Goal: Task Accomplishment & Management: Complete application form

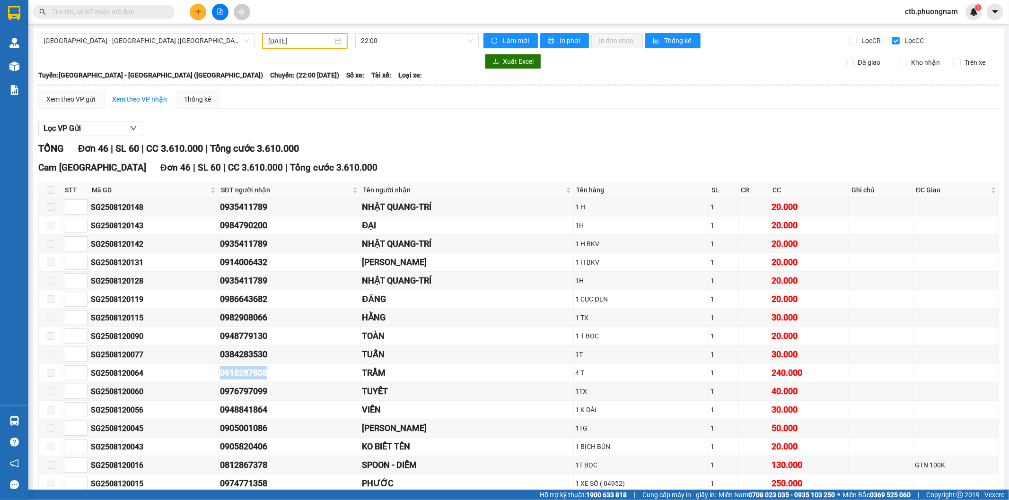
click at [110, 11] on input "text" at bounding box center [108, 12] width 112 height 10
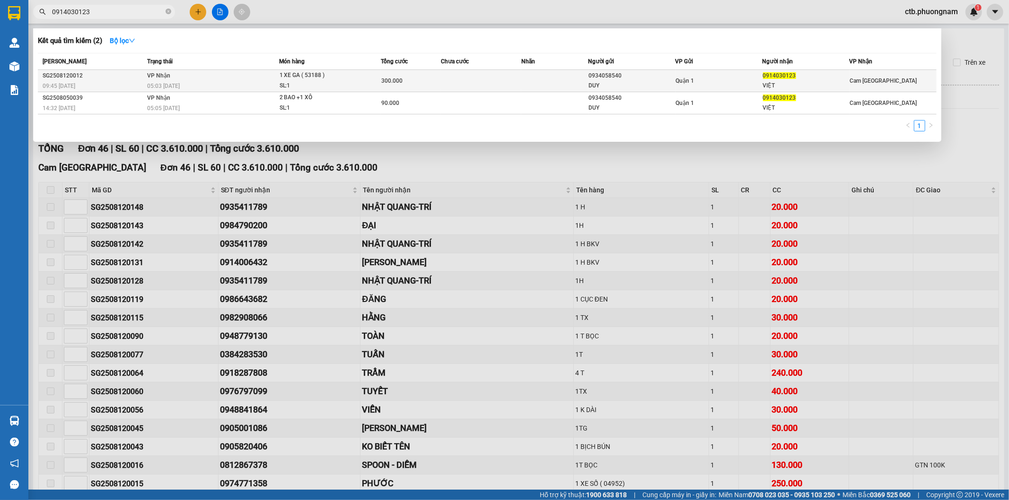
type input "0914030123"
click at [269, 84] on div "05:03 [DATE]" at bounding box center [212, 86] width 131 height 10
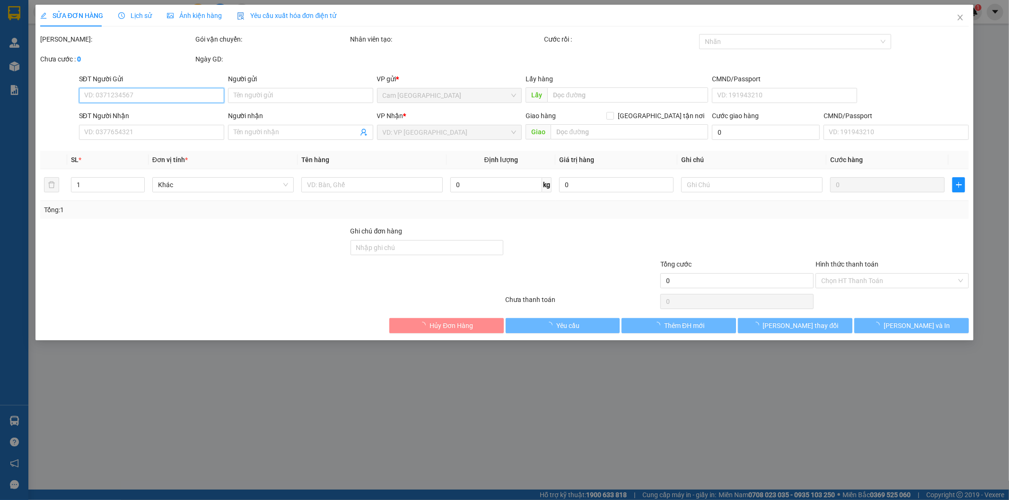
type input "0934058540"
type input "DUY"
type input "0914030123"
type input "VIỆT"
type input "300.000"
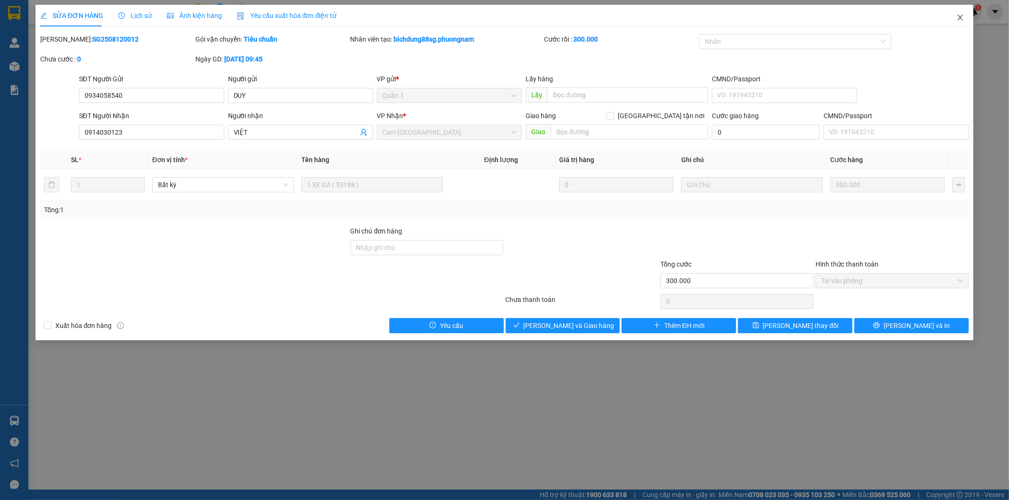
click at [964, 18] on span "Close" at bounding box center [960, 18] width 26 height 26
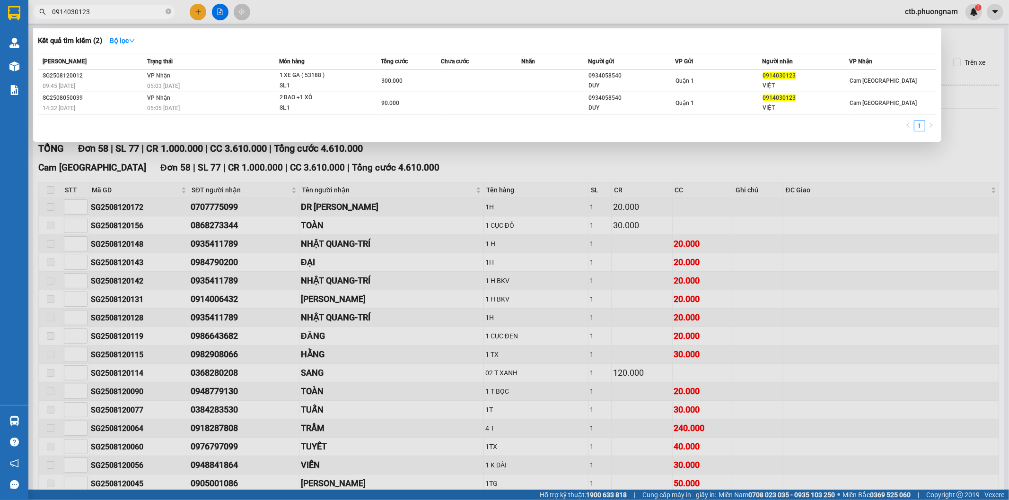
click at [129, 10] on input "0914030123" at bounding box center [108, 12] width 112 height 10
click at [989, 93] on div at bounding box center [504, 250] width 1009 height 500
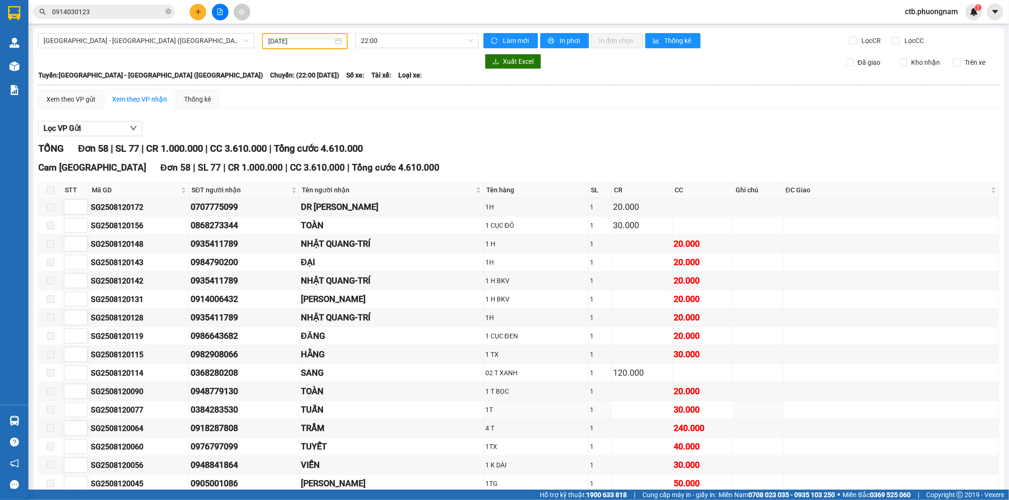
drag, startPoint x: 348, startPoint y: 404, endPoint x: 588, endPoint y: 157, distance: 345.1
click at [892, 41] on input "Lọc CC" at bounding box center [896, 41] width 9 height 8
checkbox input "true"
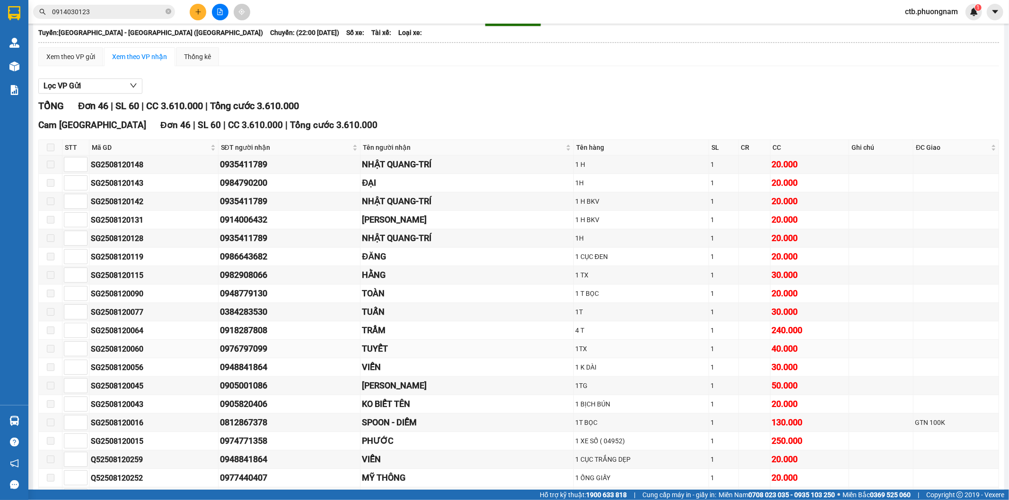
scroll to position [52, 0]
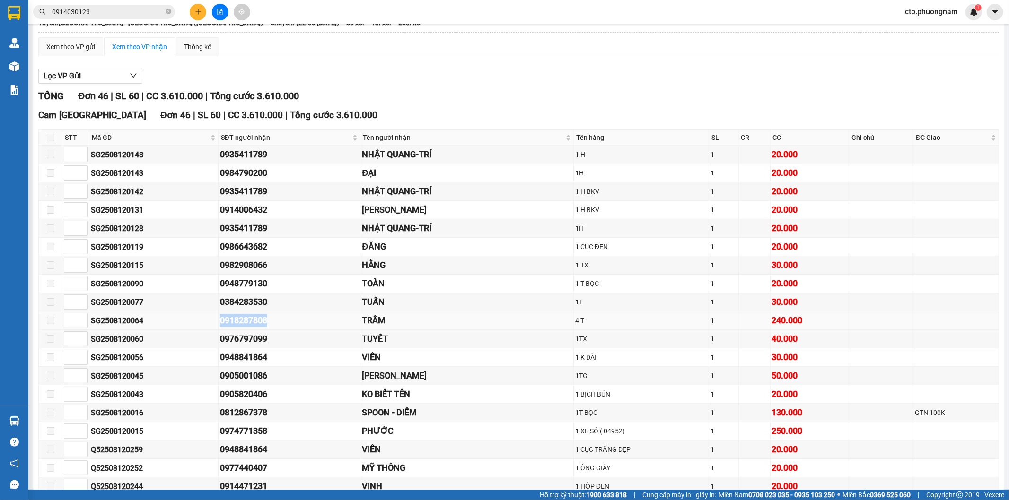
drag, startPoint x: 216, startPoint y: 317, endPoint x: 291, endPoint y: 325, distance: 75.6
click at [291, 325] on tr "SG2508120064 0918287808 TRẦM 4 T 1 240.000" at bounding box center [519, 321] width 960 height 18
copy tr "0918287808"
click at [192, 10] on button at bounding box center [198, 12] width 17 height 17
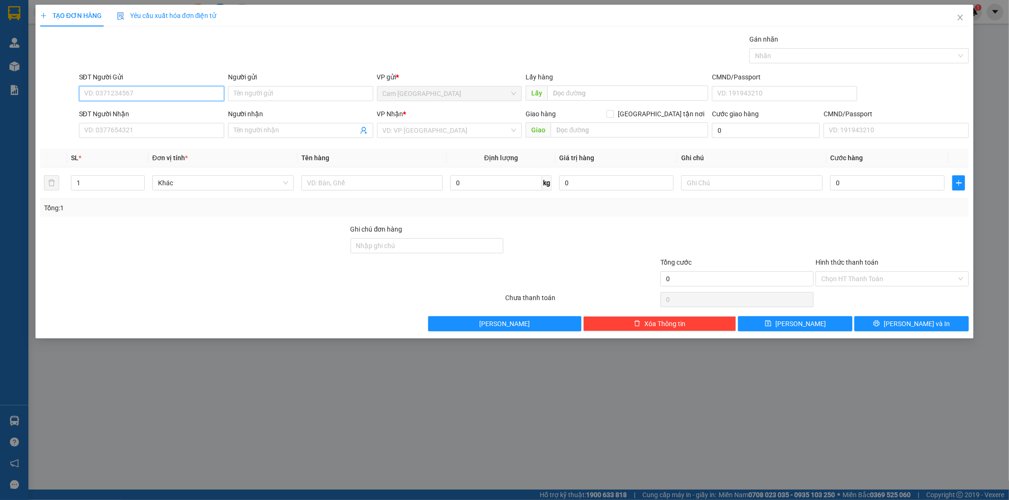
click at [216, 96] on input "SĐT Người Gửi" at bounding box center [151, 93] width 145 height 15
type input "0905733822"
click at [192, 111] on div "0905733822 - VY" at bounding box center [152, 112] width 134 height 10
type input "VY"
type input "0903996363"
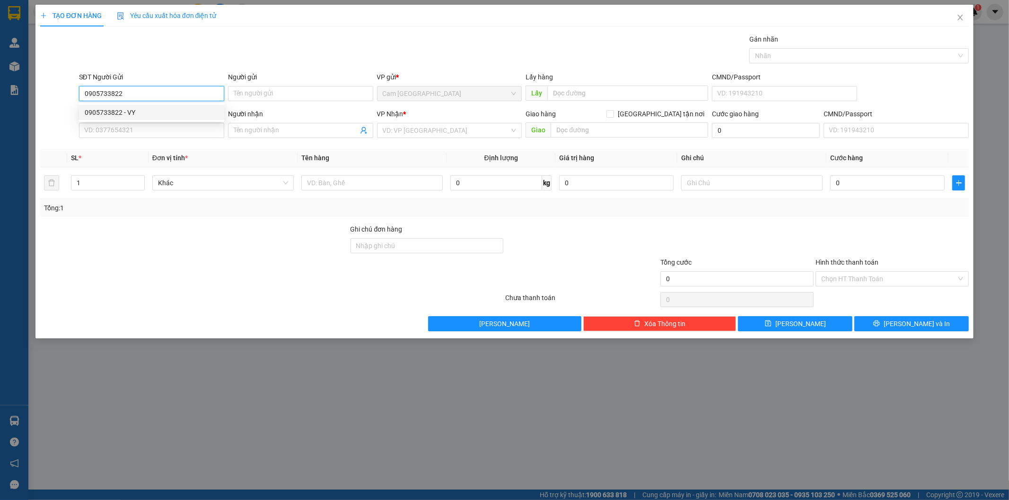
type input "HOA"
type input "0905733822"
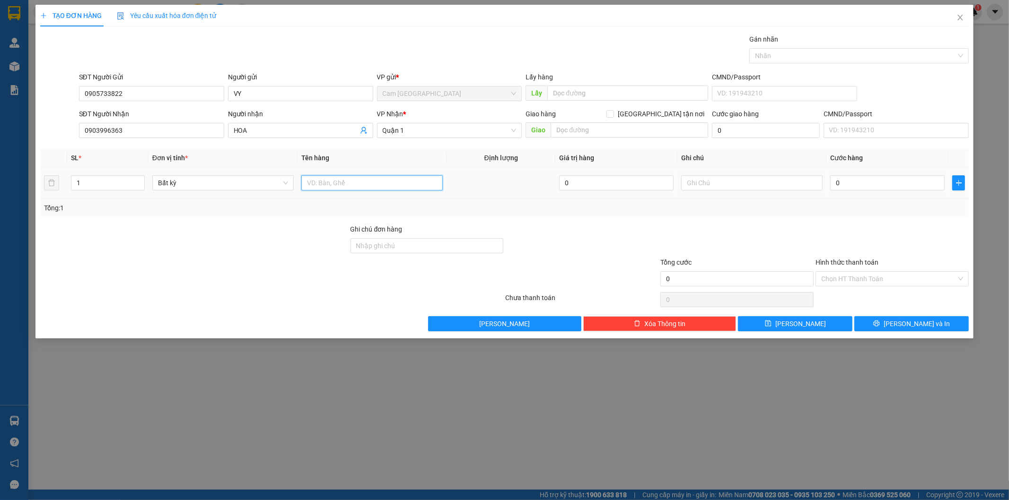
click at [329, 185] on input "text" at bounding box center [371, 182] width 141 height 15
click at [330, 185] on input "text" at bounding box center [371, 182] width 141 height 15
type input "1T XỐP"
drag, startPoint x: 720, startPoint y: 192, endPoint x: 720, endPoint y: 173, distance: 19.4
click at [720, 191] on td at bounding box center [751, 183] width 149 height 32
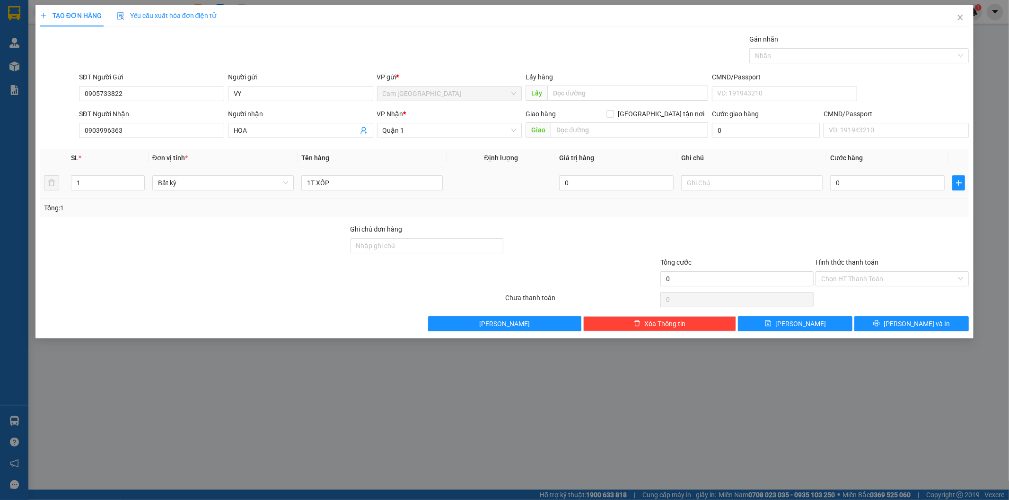
click at [720, 174] on div at bounding box center [751, 183] width 141 height 19
click at [722, 181] on input "text" at bounding box center [751, 182] width 141 height 15
click at [726, 185] on input "text" at bounding box center [751, 182] width 141 height 15
type input "13474"
click at [853, 180] on input "0" at bounding box center [887, 182] width 114 height 15
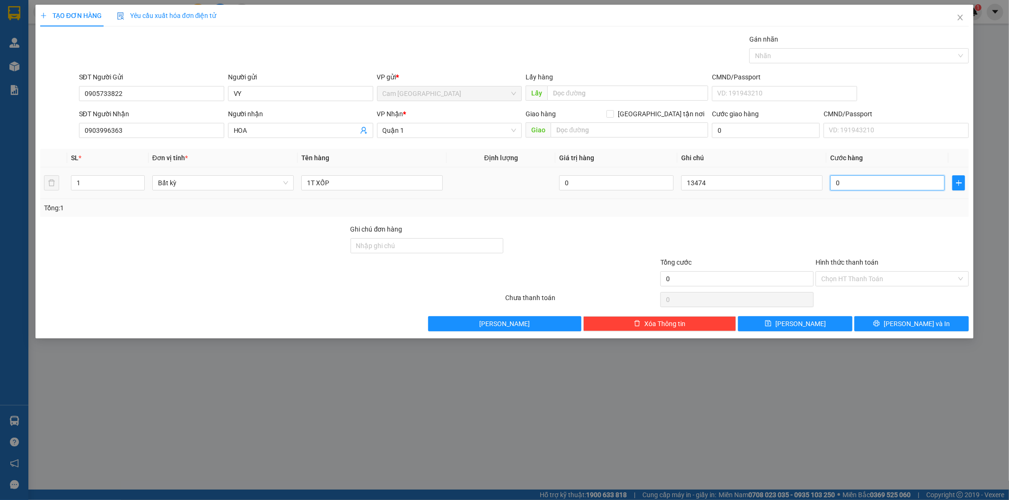
type input "5"
type input "50"
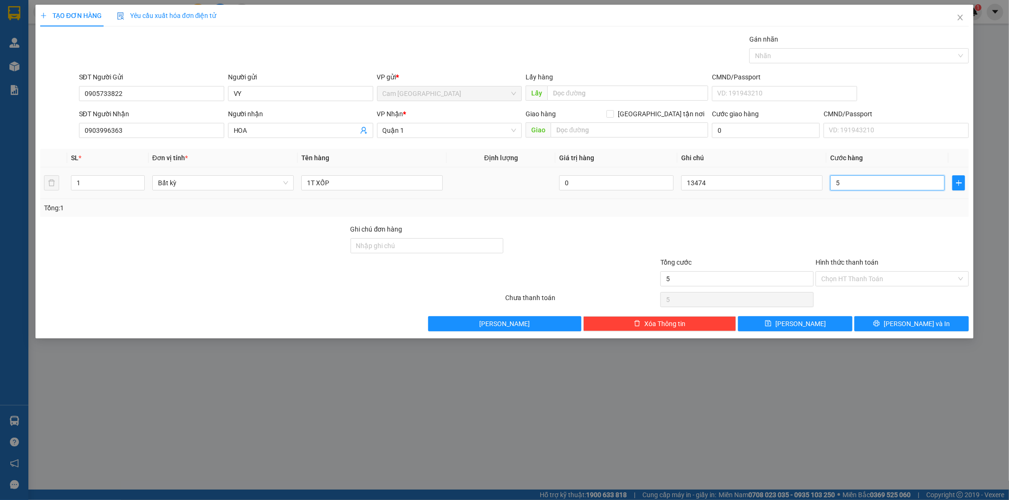
type input "50"
type input "500"
type input "5.000"
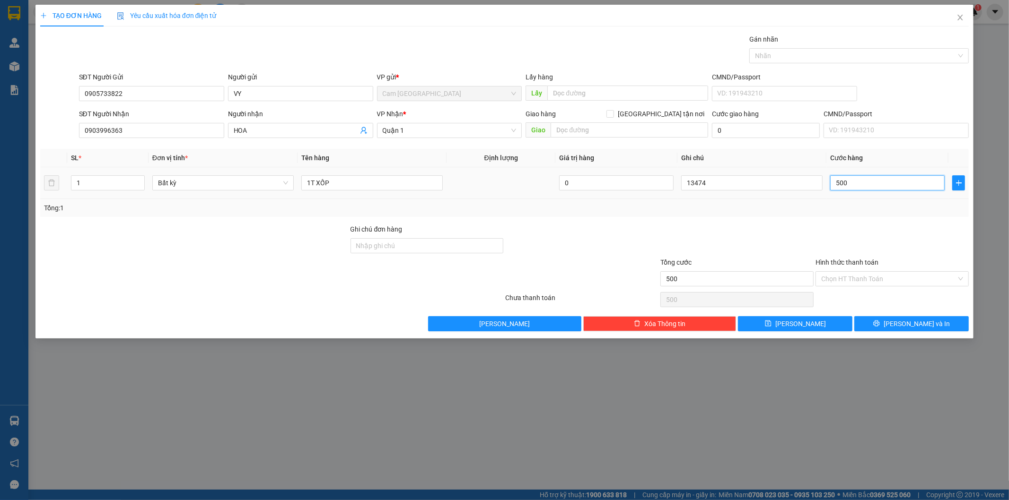
type input "5.000"
type input "50.000"
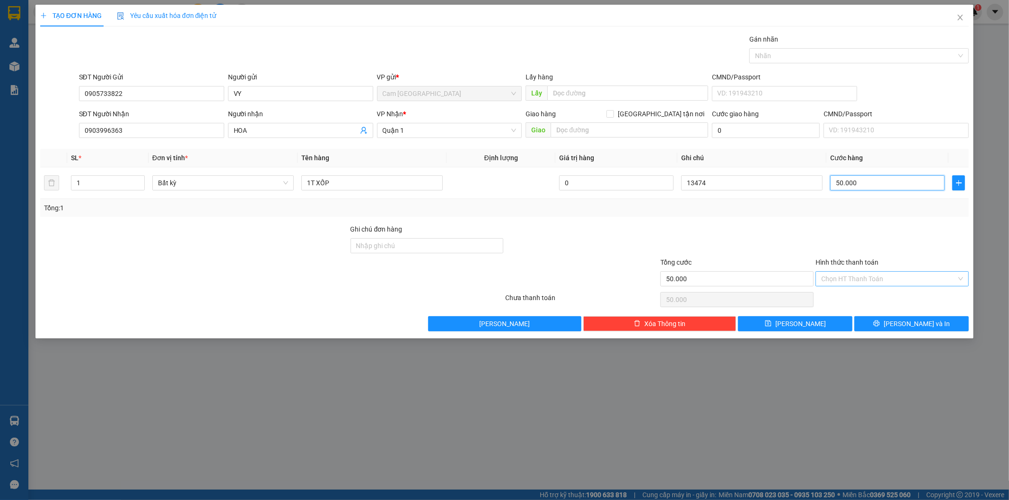
type input "50.000"
click at [862, 284] on input "Hình thức thanh toán" at bounding box center [888, 279] width 135 height 14
click at [862, 292] on div "Tại văn phòng" at bounding box center [892, 297] width 153 height 15
type input "0"
click at [838, 328] on button "[PERSON_NAME]" at bounding box center [795, 323] width 114 height 15
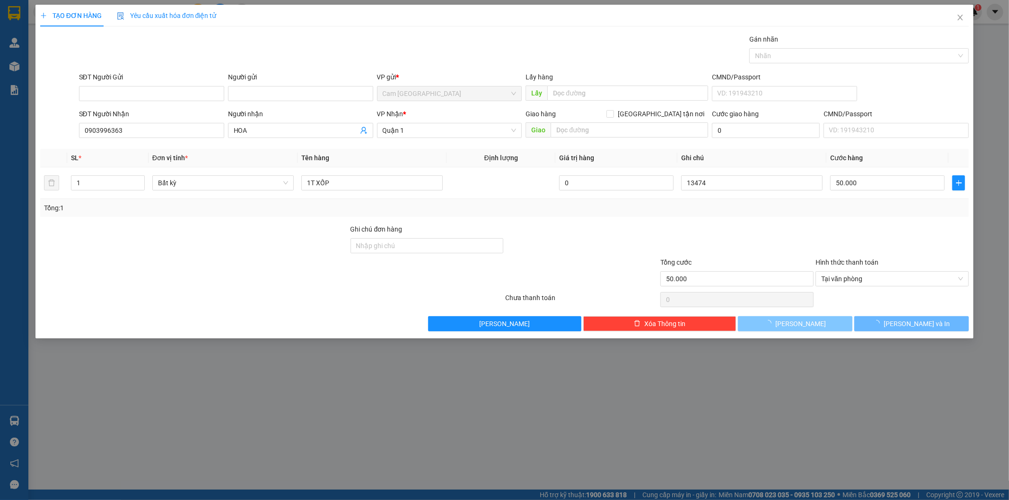
type input "0"
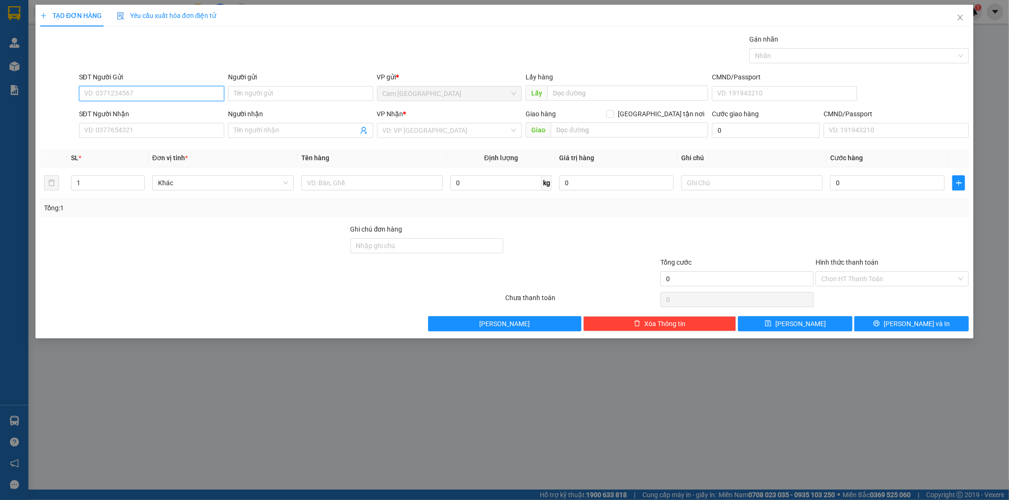
click at [187, 88] on input "SĐT Người Gửi" at bounding box center [151, 93] width 145 height 15
type input "0378075062"
click at [185, 112] on div "0378075062 - THỌ" at bounding box center [152, 112] width 134 height 10
type input "THỌ"
type input "0907818603"
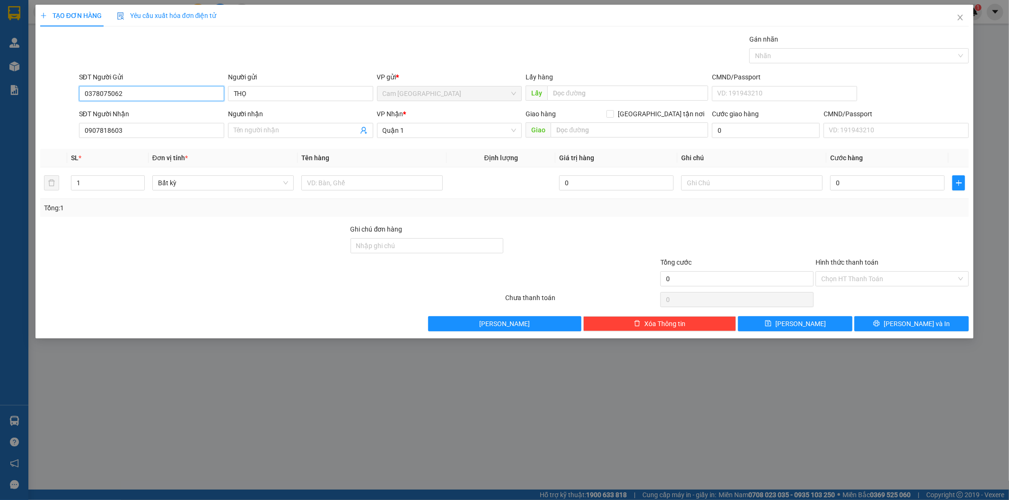
type input "0378075062"
click at [298, 85] on div "Người gửi" at bounding box center [300, 79] width 145 height 14
click at [294, 96] on input "THỌ" at bounding box center [300, 93] width 145 height 15
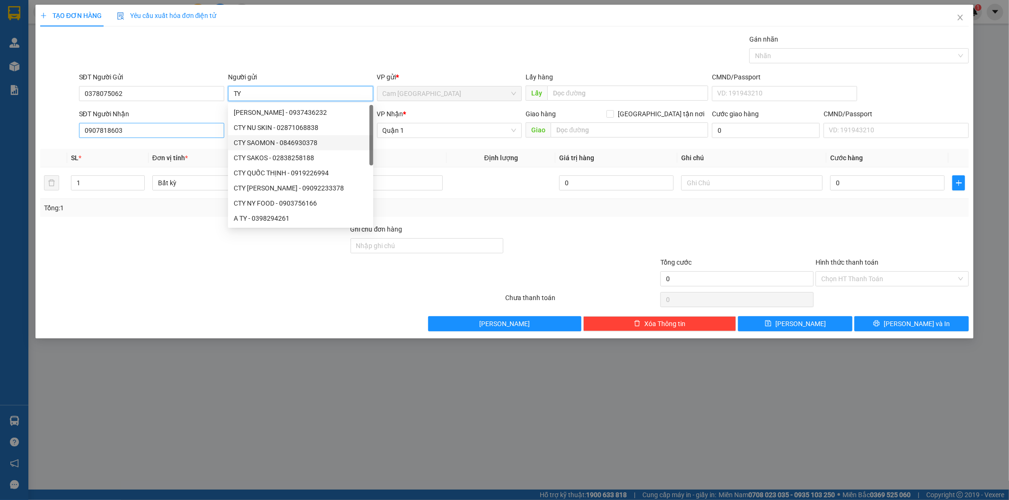
type input "TY"
click at [132, 133] on input "0907818603" at bounding box center [151, 130] width 145 height 15
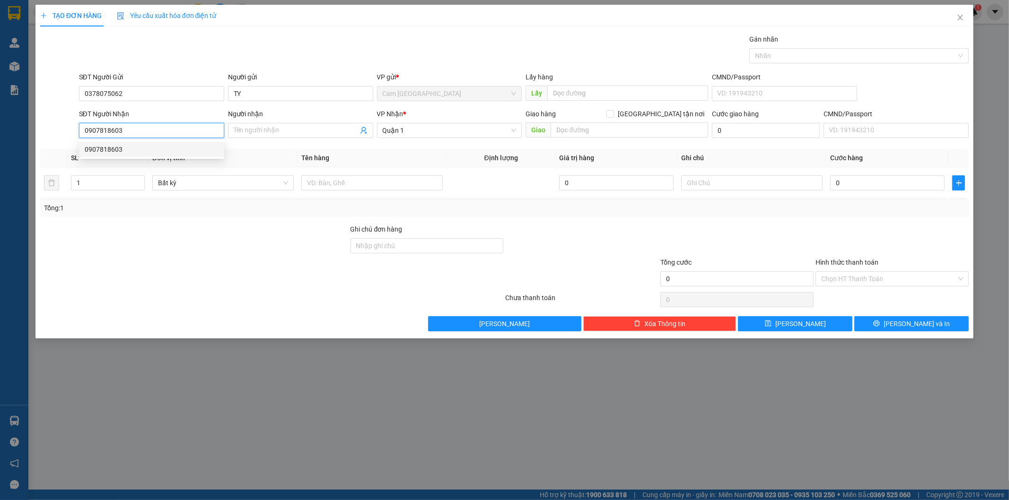
drag, startPoint x: 132, startPoint y: 133, endPoint x: 10, endPoint y: 135, distance: 122.5
click at [10, 135] on div "TẠO ĐƠN HÀNG Yêu cầu xuất hóa đơn điện tử Transit Pickup Surcharge Ids Transit …" at bounding box center [504, 250] width 1009 height 500
type input "0908124834"
click at [253, 134] on input "Người nhận" at bounding box center [296, 130] width 124 height 10
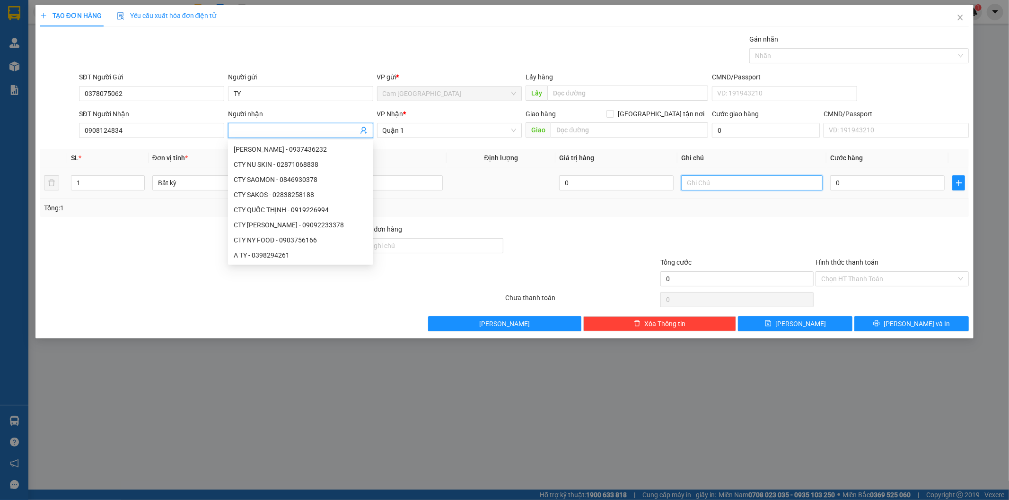
click at [689, 186] on input "text" at bounding box center [751, 182] width 141 height 15
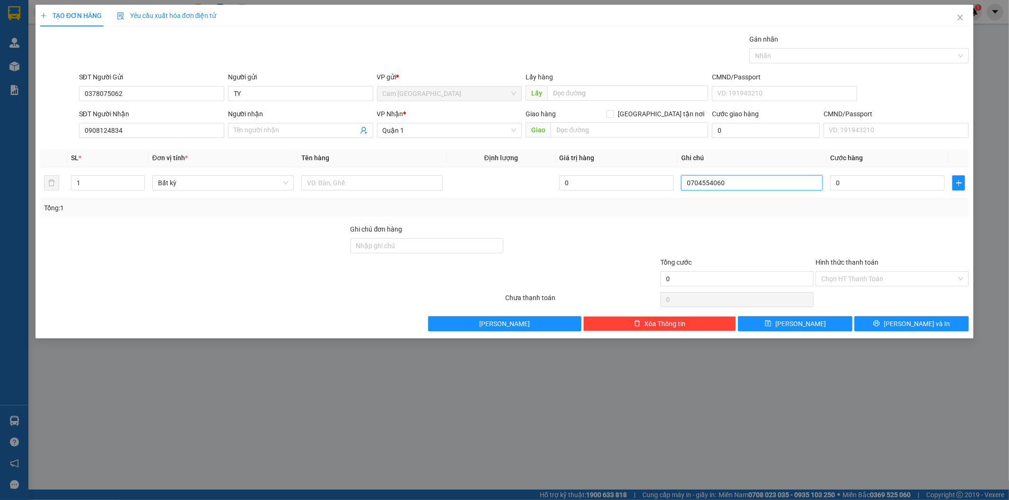
type input "0704554060"
click at [297, 141] on div "Người nhận Tên người nhận" at bounding box center [300, 125] width 145 height 33
click at [319, 186] on input "text" at bounding box center [371, 182] width 141 height 15
drag, startPoint x: 730, startPoint y: 183, endPoint x: 664, endPoint y: 186, distance: 65.8
click at [666, 186] on tr "1 Bất kỳ 0 0704554060 0" at bounding box center [504, 183] width 929 height 32
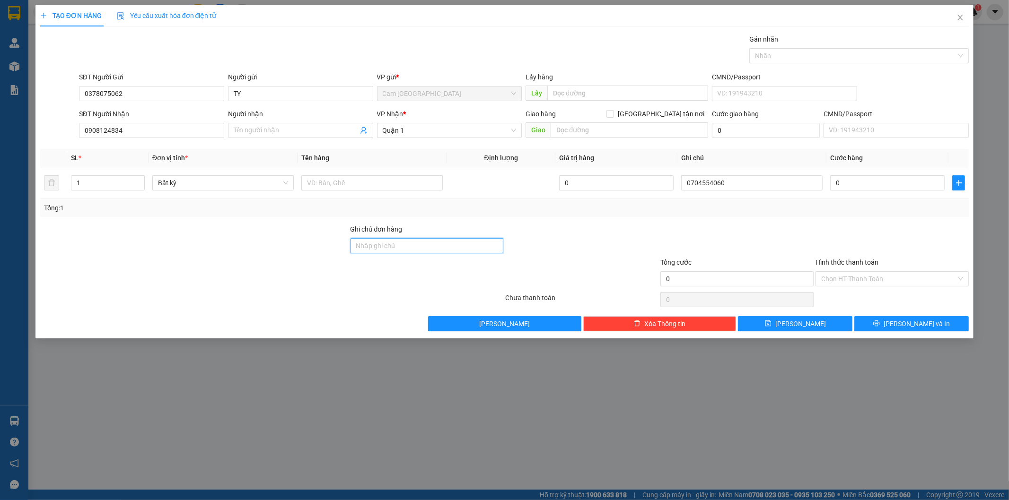
click at [436, 248] on input "Ghi chú đơn hàng" at bounding box center [426, 245] width 153 height 15
click at [604, 185] on input "0" at bounding box center [616, 182] width 114 height 15
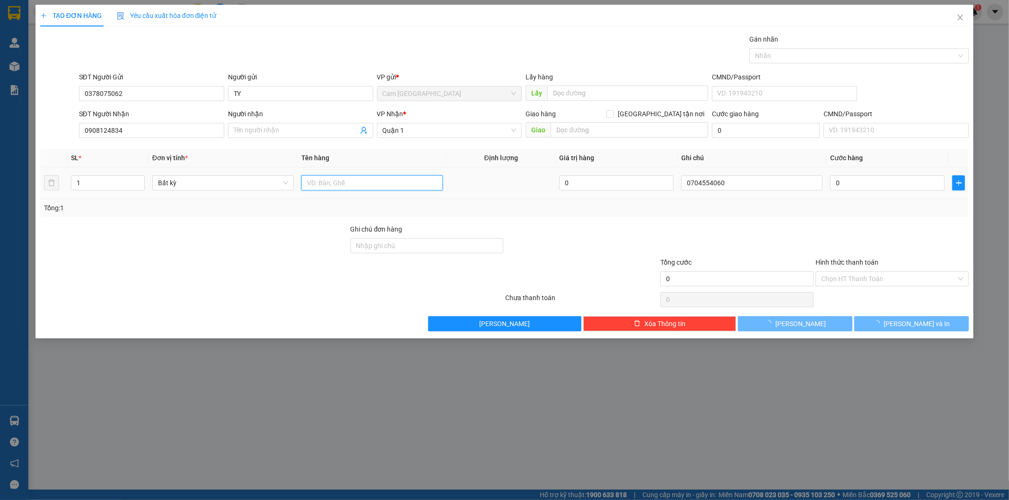
click at [325, 186] on input "text" at bounding box center [371, 182] width 141 height 15
type input "1T GIẤY"
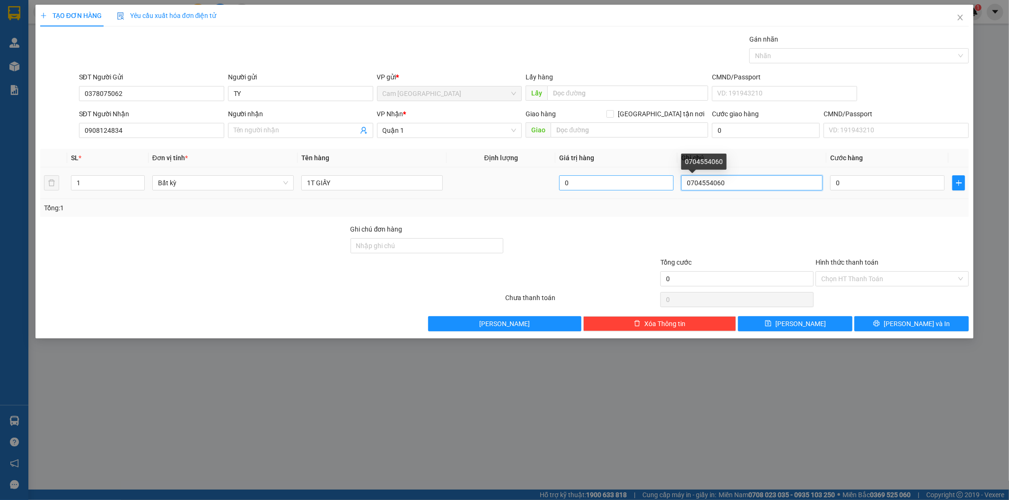
drag, startPoint x: 739, startPoint y: 187, endPoint x: 658, endPoint y: 181, distance: 81.1
click at [658, 181] on tr "1 Bất kỳ 1T GIẤY 0 0704554060 0" at bounding box center [504, 183] width 929 height 32
click at [391, 183] on input "1T GIẤY" at bounding box center [371, 182] width 141 height 15
type input "1T GIẤY (K KIỂM )"
click at [740, 181] on input "text" at bounding box center [751, 182] width 141 height 15
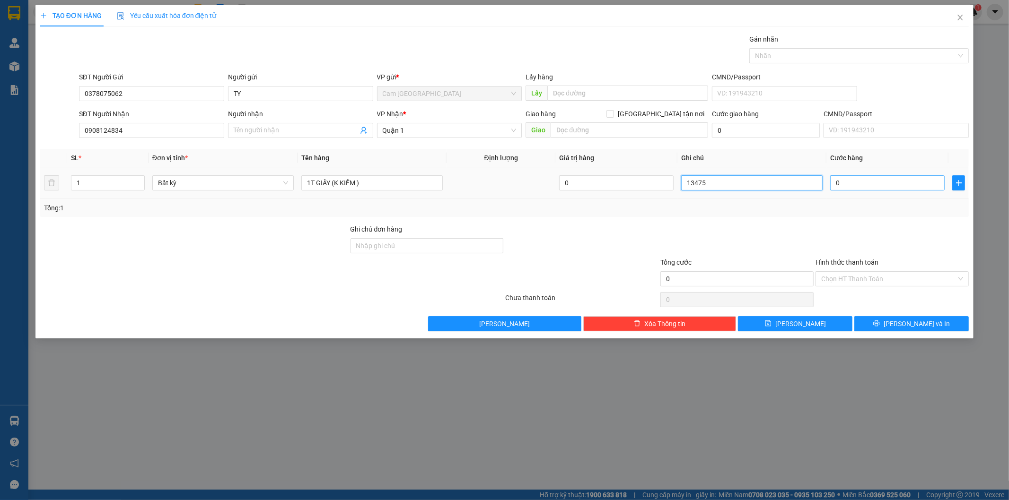
type input "13475"
click at [916, 187] on input "0" at bounding box center [887, 182] width 114 height 15
type input "5"
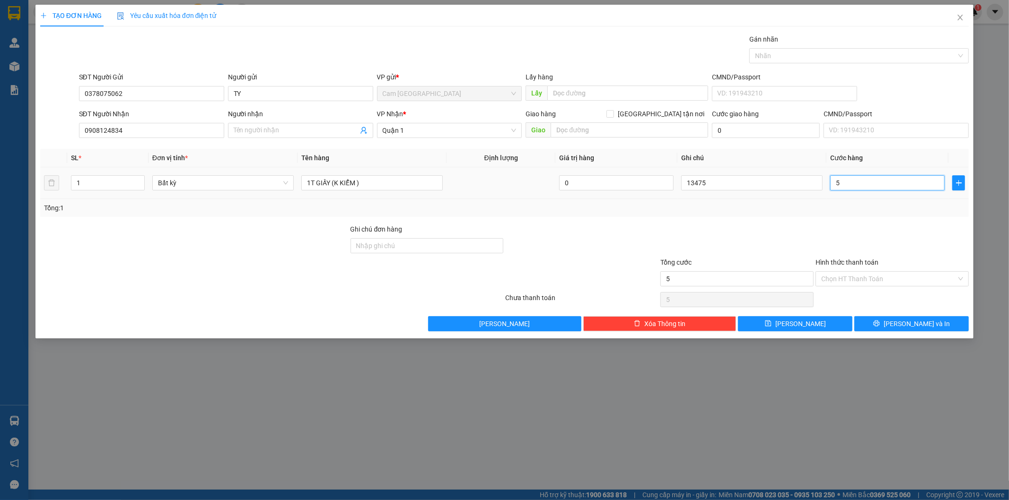
type input "50"
type input "500"
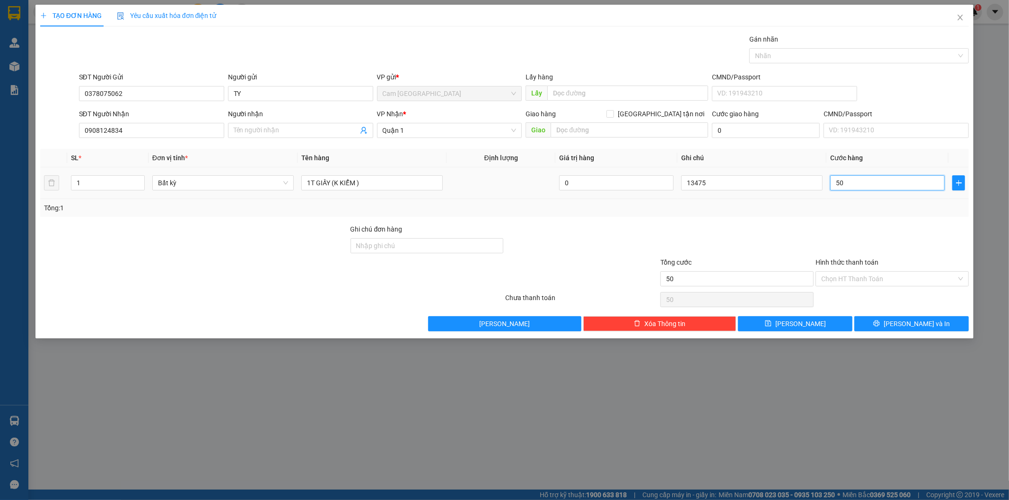
type input "500"
type input "5.000"
type input "50.000"
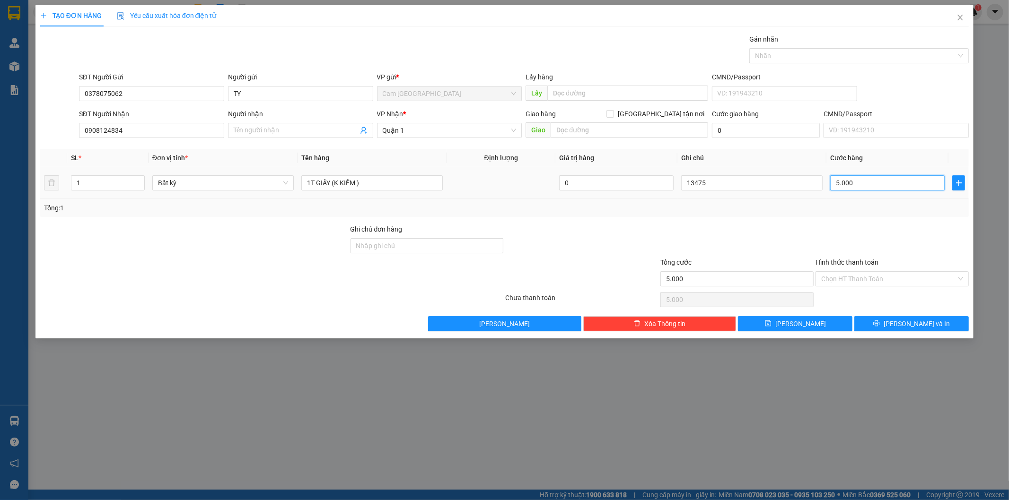
type input "50.000"
click at [911, 291] on div "Chọn HT Thanh Toán" at bounding box center [891, 299] width 155 height 19
click at [907, 285] on input "Hình thức thanh toán" at bounding box center [888, 279] width 135 height 14
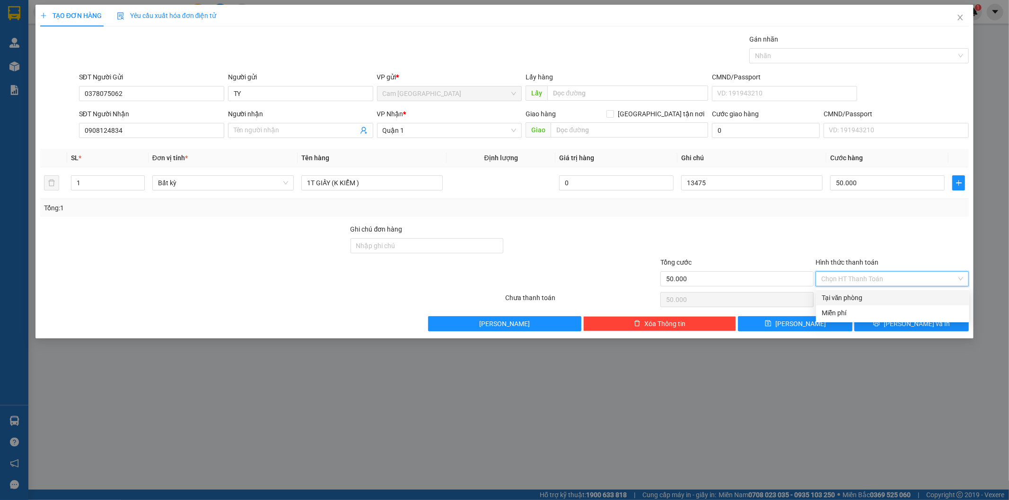
click at [832, 291] on div "Tại văn phòng" at bounding box center [892, 297] width 153 height 15
type input "0"
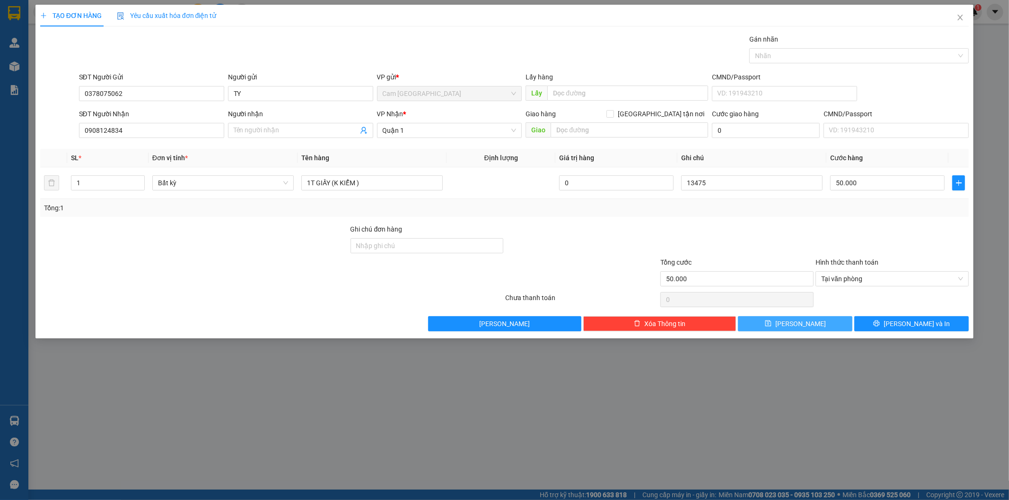
click at [818, 322] on button "[PERSON_NAME]" at bounding box center [795, 323] width 114 height 15
type input "0"
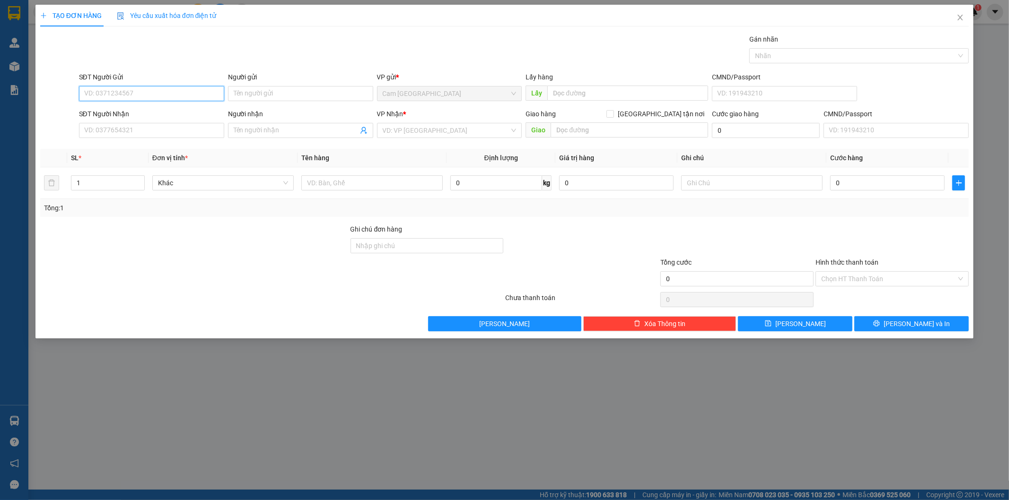
click at [188, 91] on input "SĐT Người Gửi" at bounding box center [151, 93] width 145 height 15
click at [235, 92] on input "Người gửi" at bounding box center [300, 93] width 145 height 15
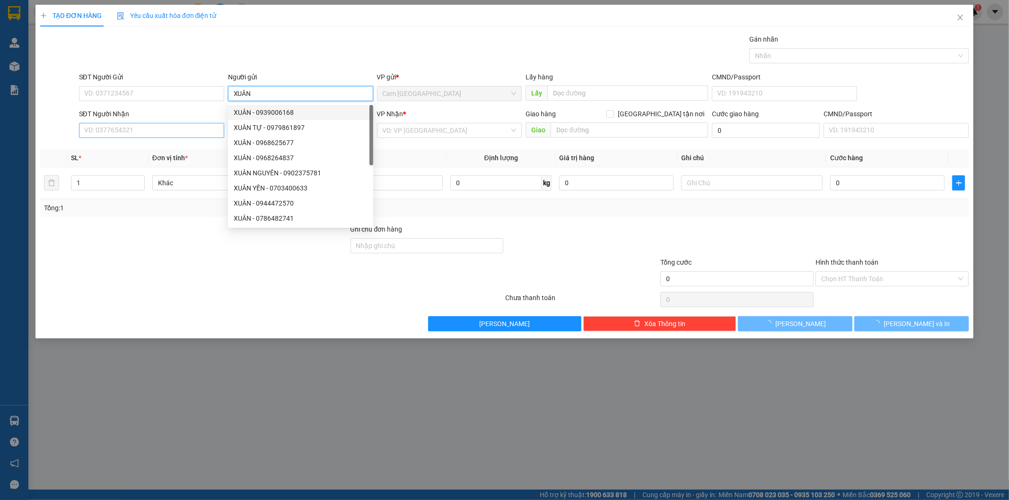
type input "XUÂN"
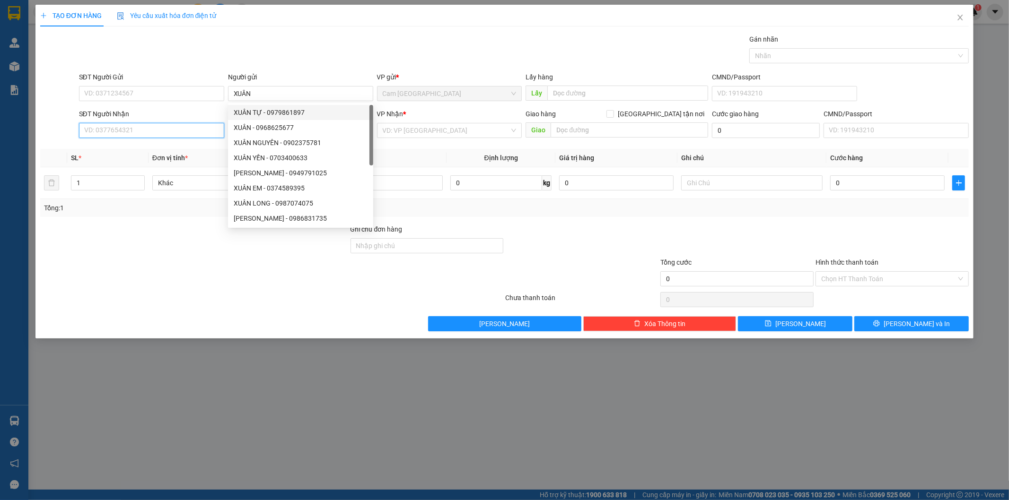
click at [154, 136] on input "SĐT Người Nhận" at bounding box center [151, 130] width 145 height 15
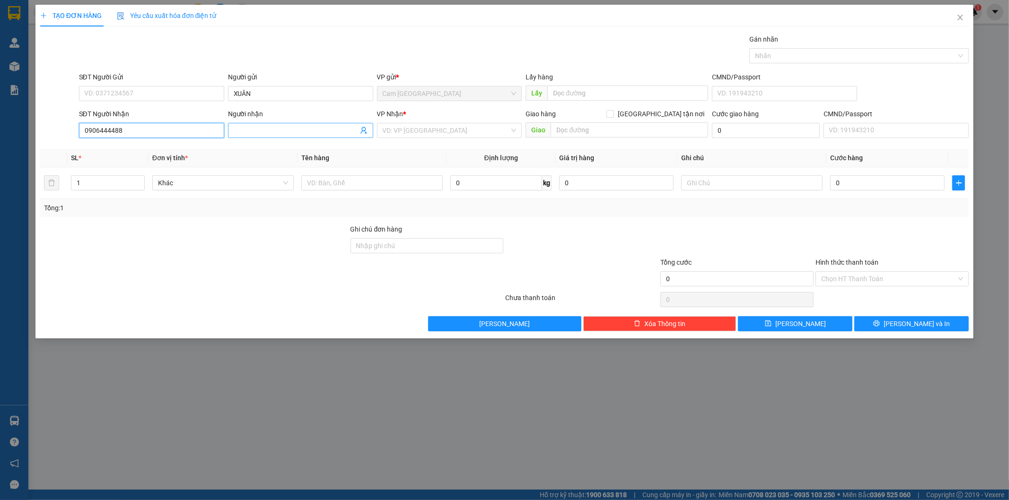
type input "0906444488"
click at [328, 132] on input "Người nhận" at bounding box center [296, 130] width 124 height 10
type input "DU-SCA"
click at [448, 128] on input "search" at bounding box center [446, 130] width 127 height 14
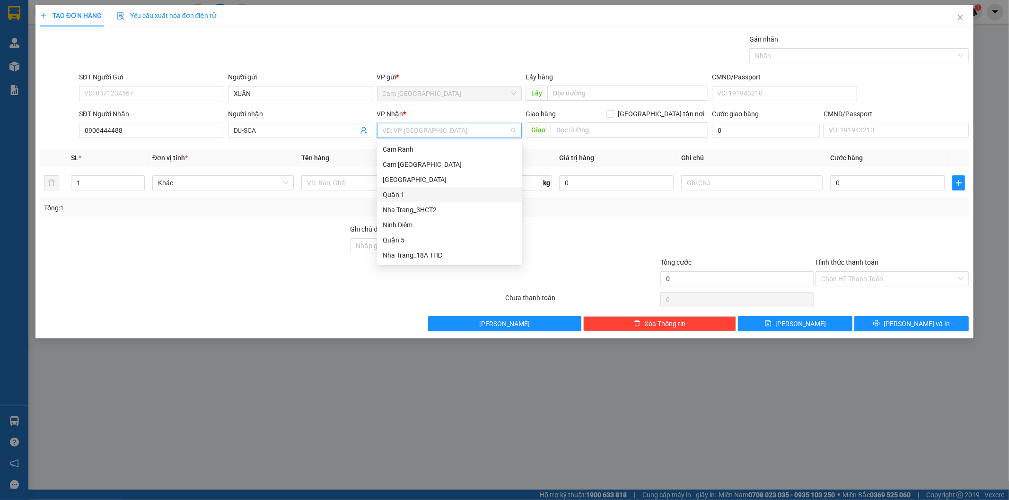
click at [414, 193] on div "Quận 1" at bounding box center [450, 195] width 134 height 10
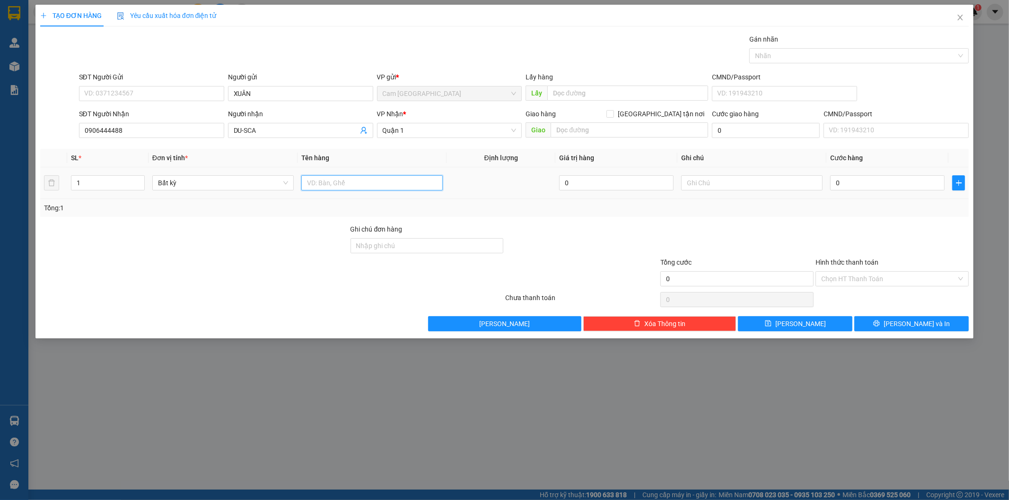
click at [343, 185] on input "text" at bounding box center [371, 182] width 141 height 15
type input "1HS"
click at [730, 178] on input "text" at bounding box center [751, 182] width 141 height 15
type input "13476"
click at [847, 181] on input "0" at bounding box center [887, 182] width 114 height 15
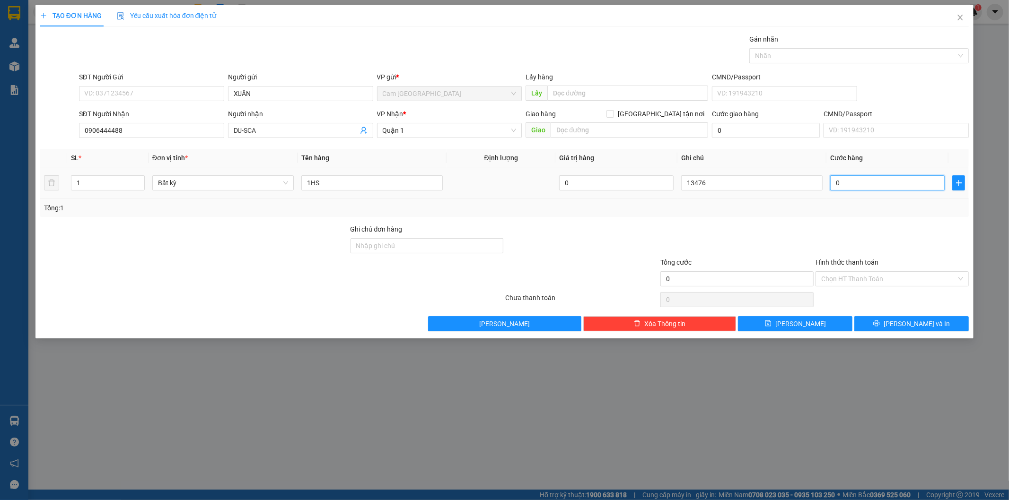
type input "2"
type input "20"
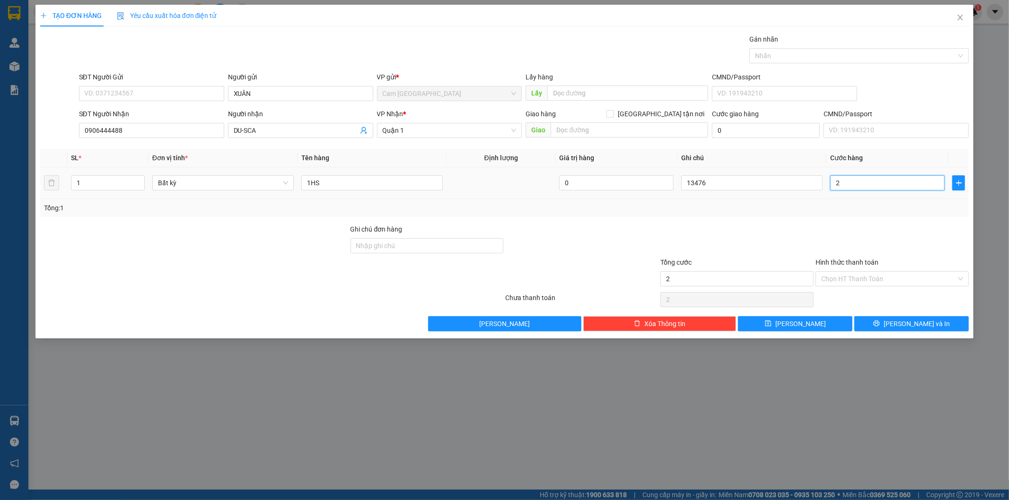
type input "20"
type input "200"
type input "2.000"
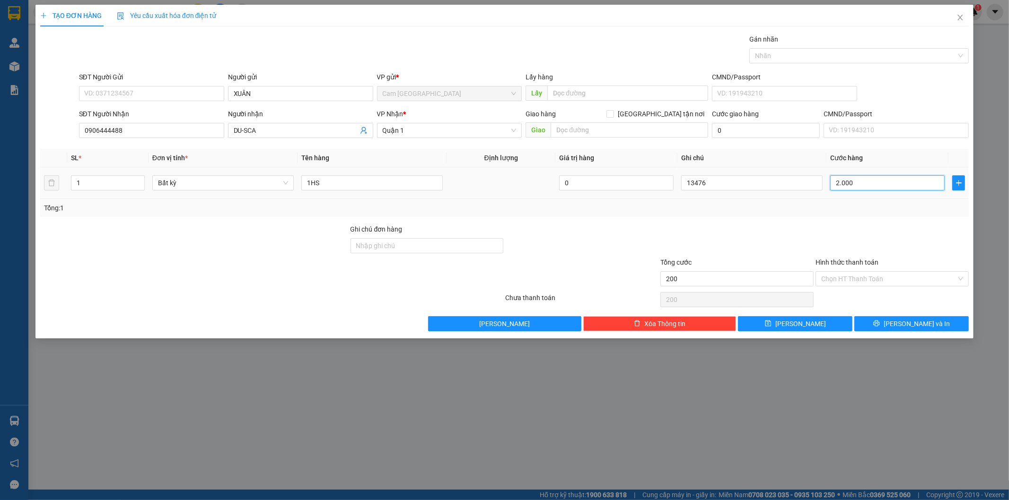
type input "2.000"
type input "20.000"
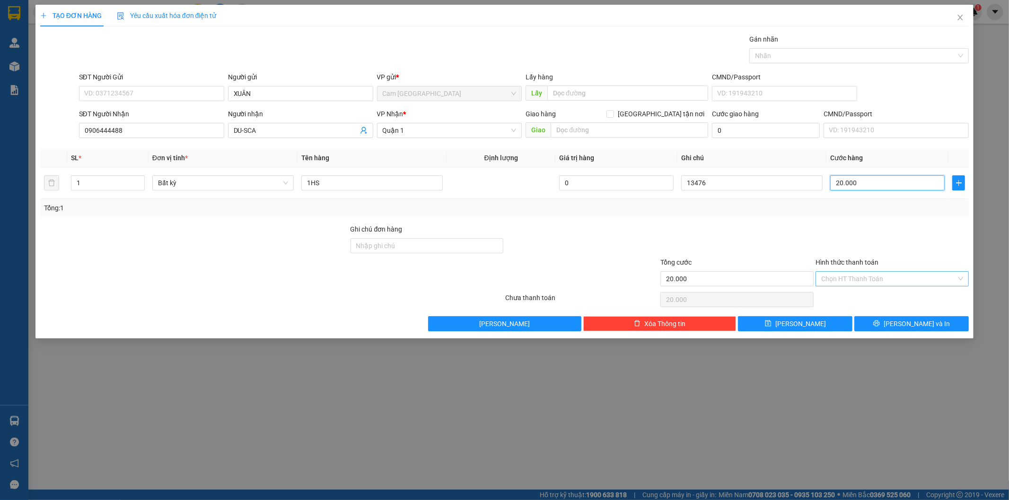
type input "20.000"
drag, startPoint x: 858, startPoint y: 272, endPoint x: 854, endPoint y: 288, distance: 16.9
click at [858, 273] on input "Hình thức thanh toán" at bounding box center [888, 279] width 135 height 14
drag, startPoint x: 854, startPoint y: 289, endPoint x: 849, endPoint y: 295, distance: 8.0
click at [853, 292] on div "Transit Pickup Surcharge Ids Transit Deliver Surcharge Ids Transit Deliver Surc…" at bounding box center [504, 182] width 929 height 297
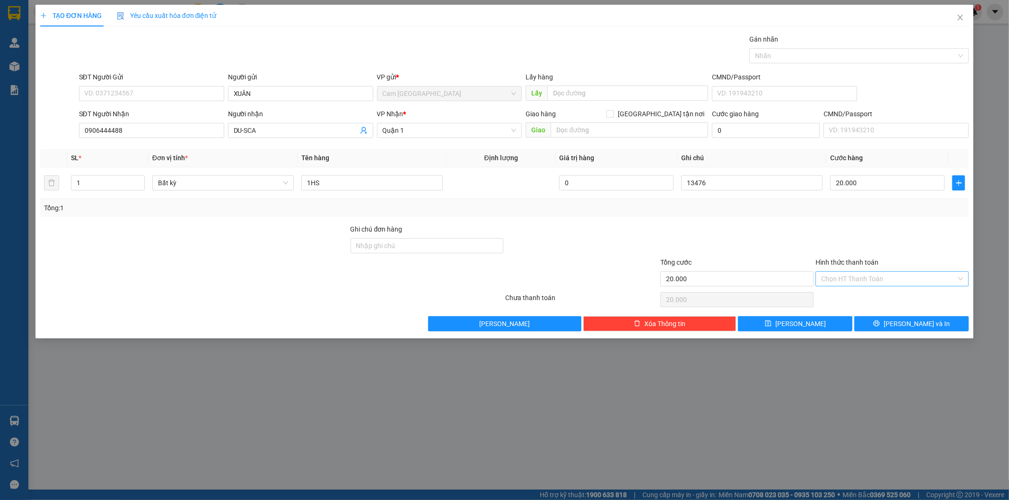
click at [827, 281] on input "Hình thức thanh toán" at bounding box center [888, 279] width 135 height 14
click at [831, 300] on div "Tại văn phòng" at bounding box center [892, 298] width 142 height 10
type input "0"
click at [817, 334] on div "TẠO ĐƠN HÀNG Yêu cầu xuất hóa đơn điện tử Transit Pickup Surcharge Ids Transit …" at bounding box center [504, 172] width 938 height 334
click at [817, 327] on button "[PERSON_NAME]" at bounding box center [795, 323] width 114 height 15
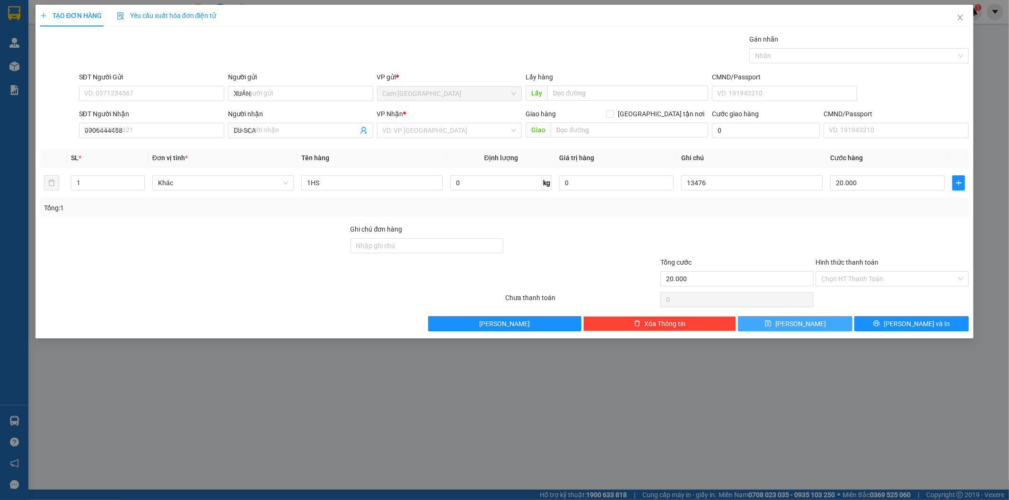
type input "0"
click at [263, 97] on input "Người gửi" at bounding box center [300, 93] width 145 height 15
type input "PHƯỚC"
click at [207, 124] on input "SĐT Người Nhận" at bounding box center [151, 130] width 145 height 15
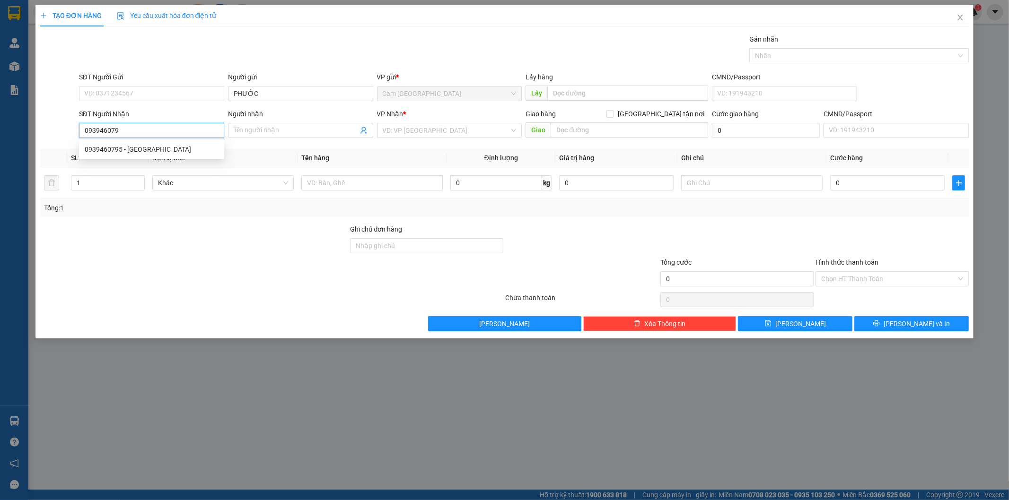
type input "0939460795"
click at [201, 148] on div "0939460795 - [GEOGRAPHIC_DATA]" at bounding box center [152, 149] width 134 height 10
type input "[PERSON_NAME]"
type input "0939460795"
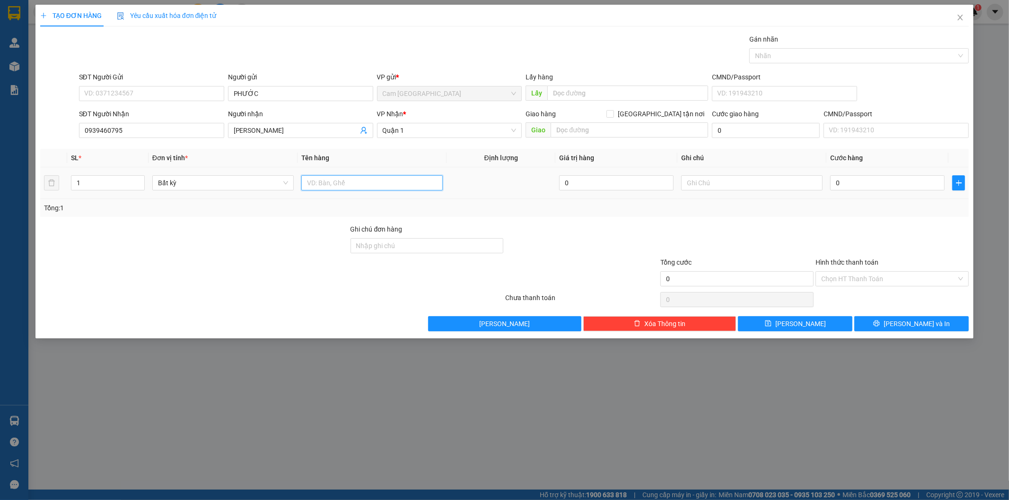
click at [371, 178] on input "text" at bounding box center [371, 182] width 141 height 15
click at [332, 184] on input "1T XỐP =1T GIẤY" at bounding box center [371, 182] width 141 height 15
click at [335, 183] on input "1T XỐP =1T GIẤY" at bounding box center [371, 182] width 141 height 15
type input "1T XỐP +1T GIẤY"
click at [758, 183] on input "text" at bounding box center [751, 182] width 141 height 15
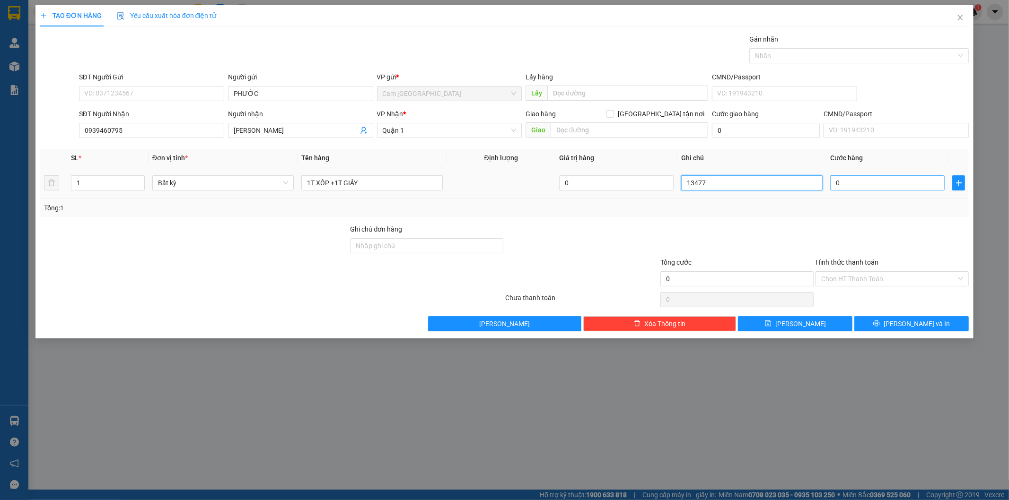
type input "13477"
click at [864, 182] on input "0" at bounding box center [887, 182] width 114 height 15
type input "7"
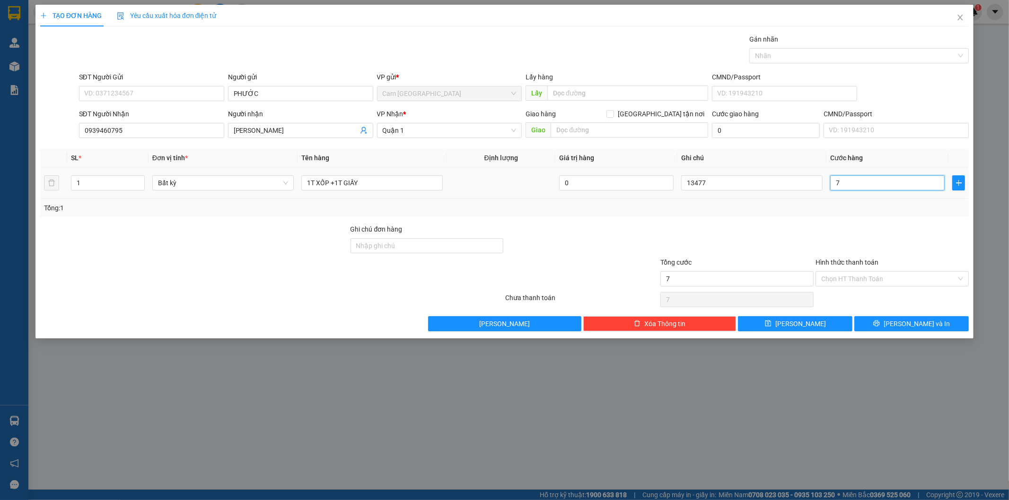
type input "70"
type input "700"
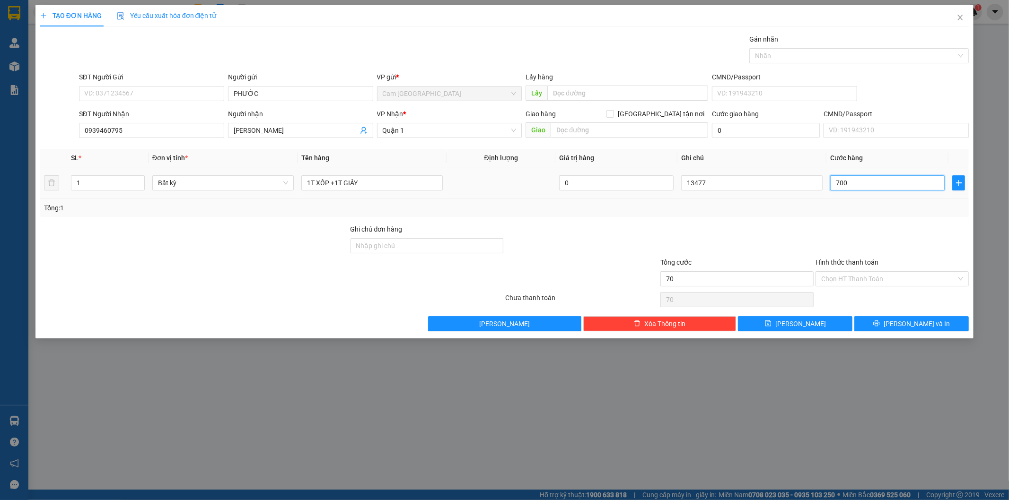
type input "700"
type input "7.000"
type input "70.000"
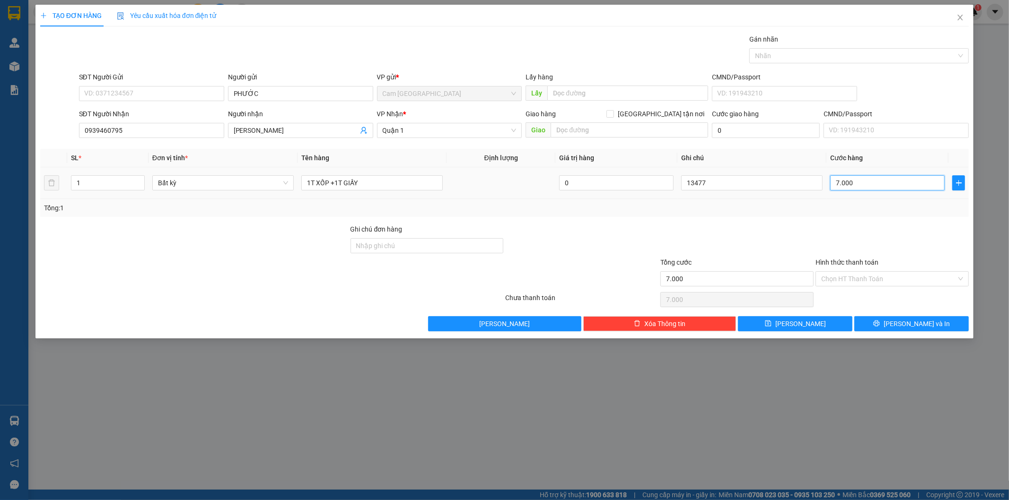
type input "70.000"
click at [867, 278] on input "Hình thức thanh toán" at bounding box center [888, 279] width 135 height 14
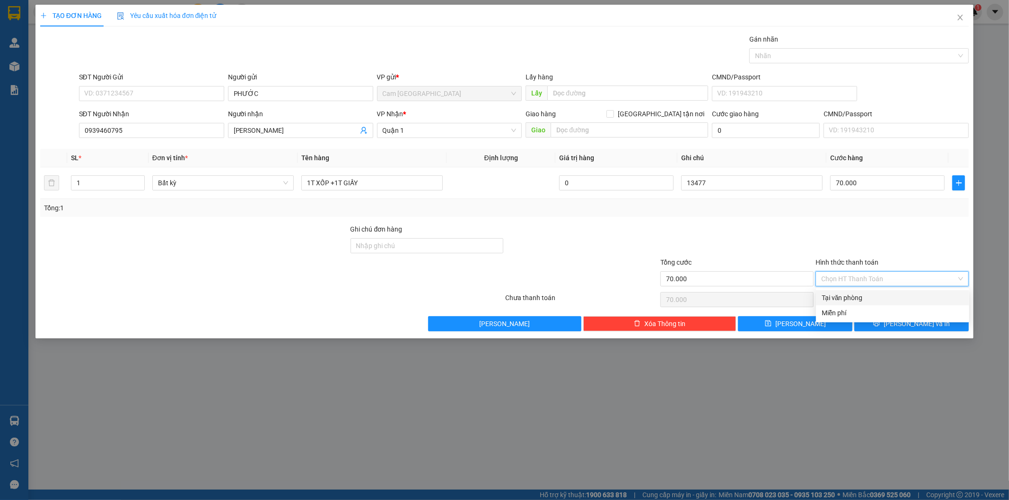
click at [871, 298] on div "Tại văn phòng" at bounding box center [892, 298] width 142 height 10
type input "0"
click at [829, 323] on button "[PERSON_NAME]" at bounding box center [795, 323] width 114 height 15
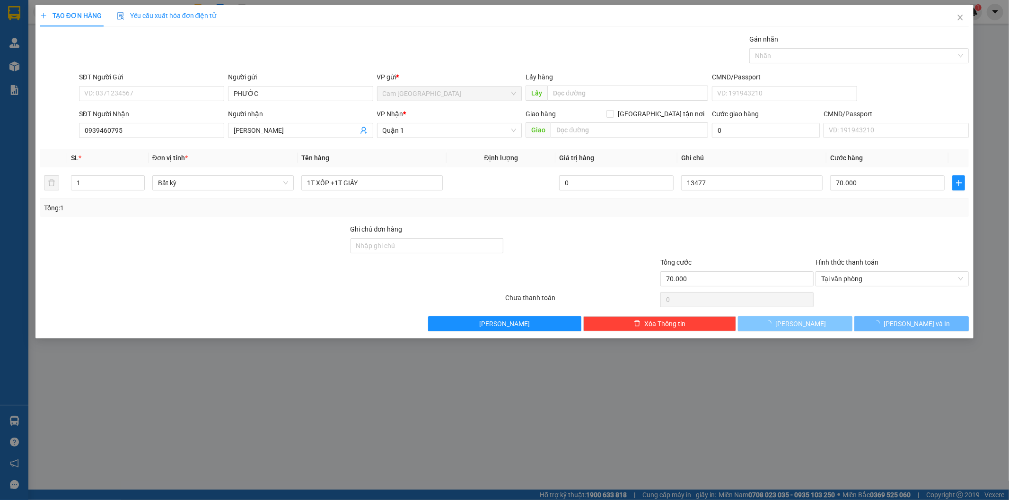
type input "0"
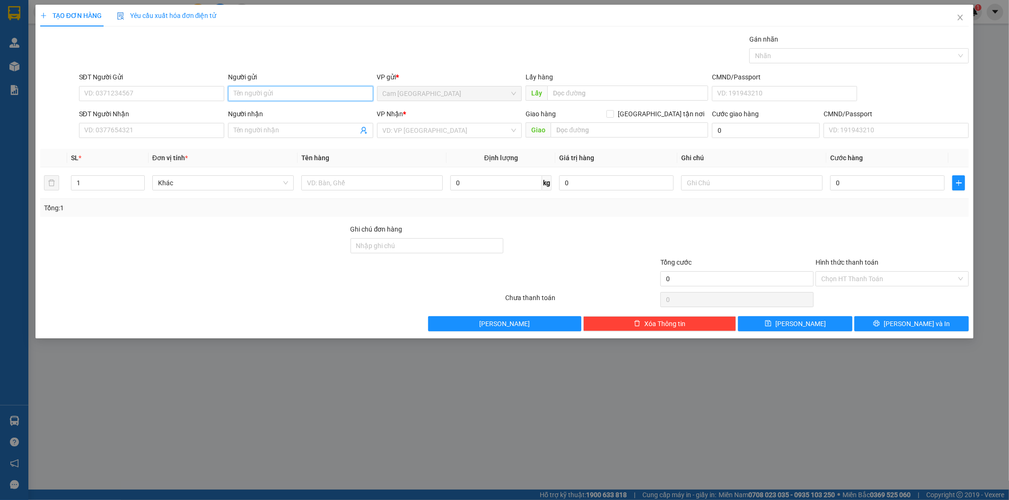
click at [261, 88] on input "Người gửi" at bounding box center [300, 93] width 145 height 15
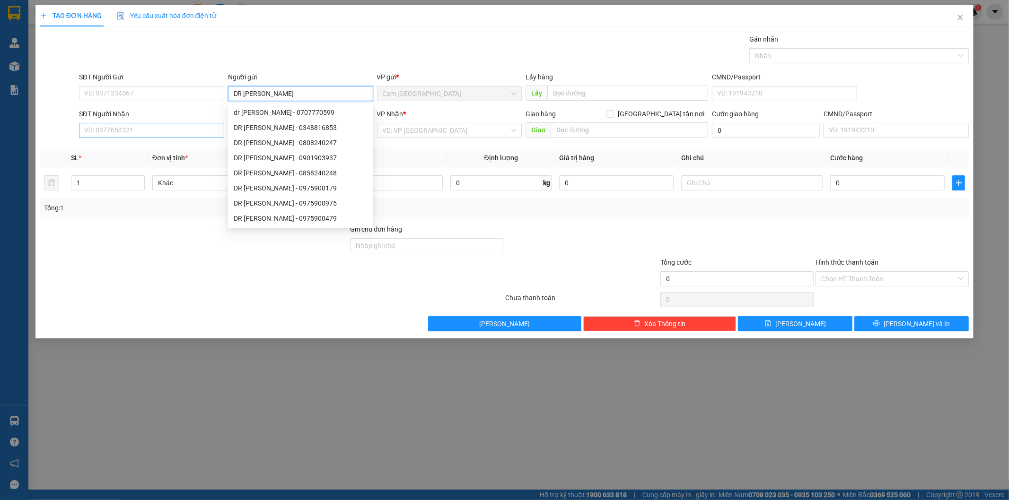
type input "DR [PERSON_NAME]"
click at [205, 130] on input "SĐT Người Nhận" at bounding box center [151, 130] width 145 height 15
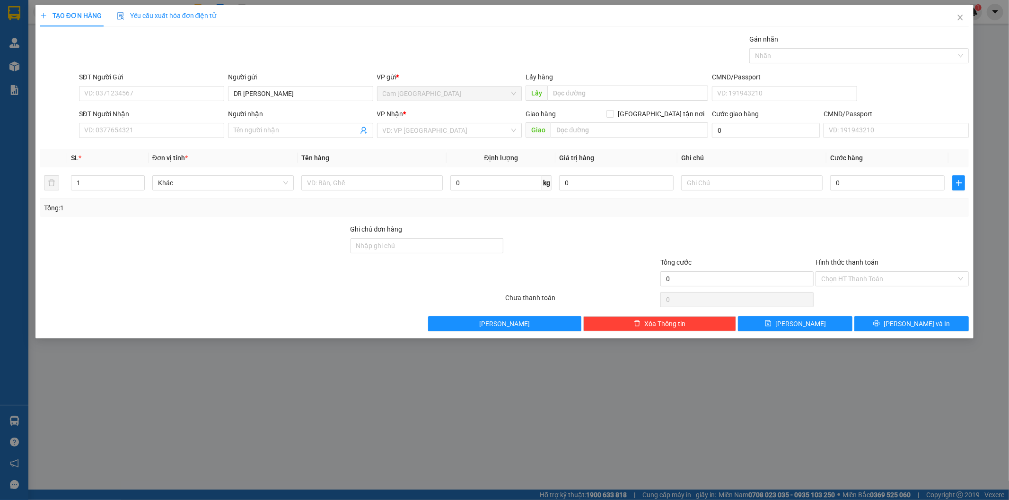
click at [308, 141] on div "Người nhận Tên người nhận" at bounding box center [300, 125] width 145 height 33
click at [307, 133] on input "Người nhận" at bounding box center [296, 130] width 124 height 10
type input "DR [PERSON_NAME]"
click at [419, 134] on input "search" at bounding box center [446, 130] width 127 height 14
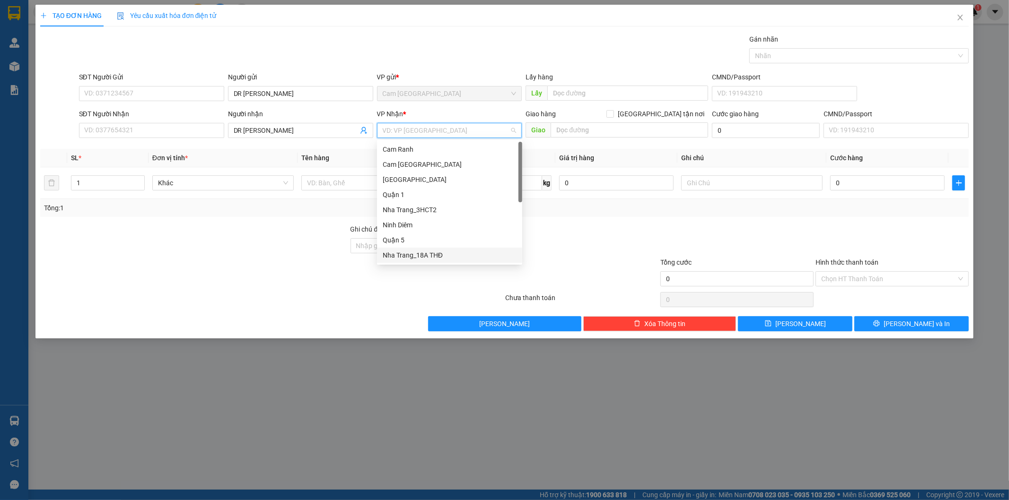
click at [435, 256] on div "Nha Trang_18A THĐ" at bounding box center [450, 255] width 134 height 10
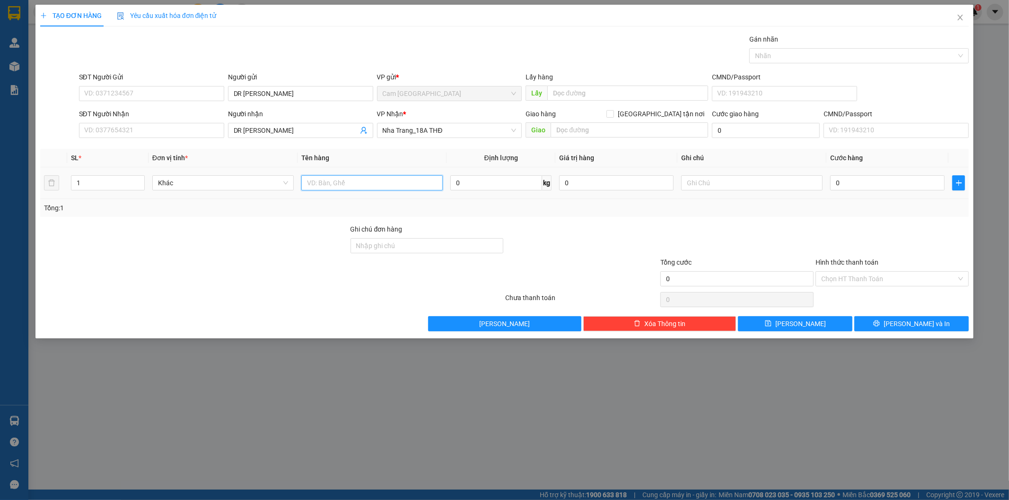
click at [366, 187] on input "text" at bounding box center [371, 182] width 141 height 15
type input "1H"
click at [717, 186] on input "text" at bounding box center [751, 182] width 141 height 15
type input "13478"
click at [863, 181] on input "0" at bounding box center [887, 182] width 114 height 15
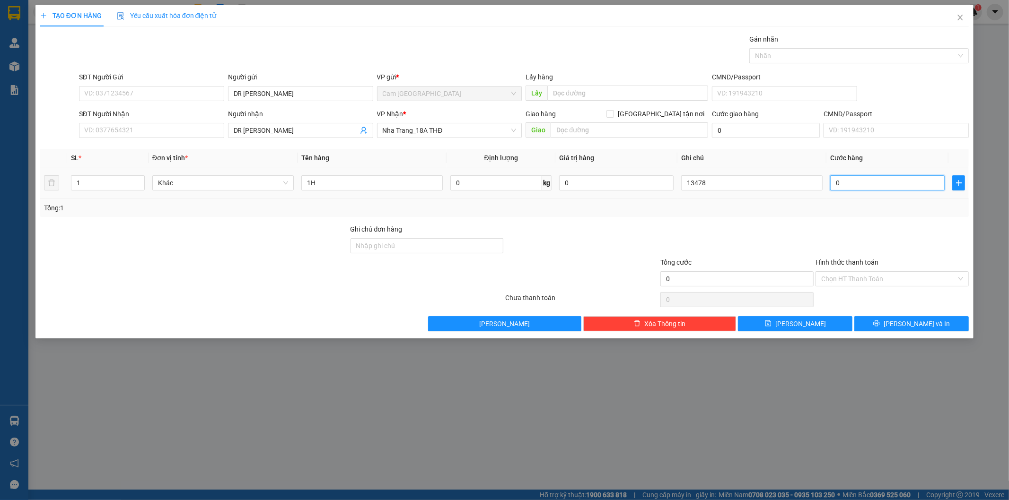
type input "2"
type input "20"
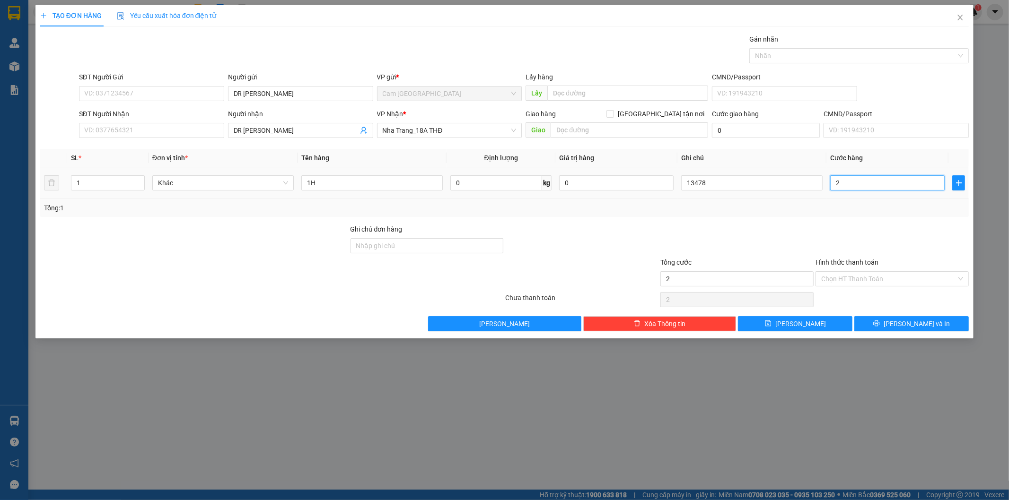
type input "20"
type input "200"
type input "2.000"
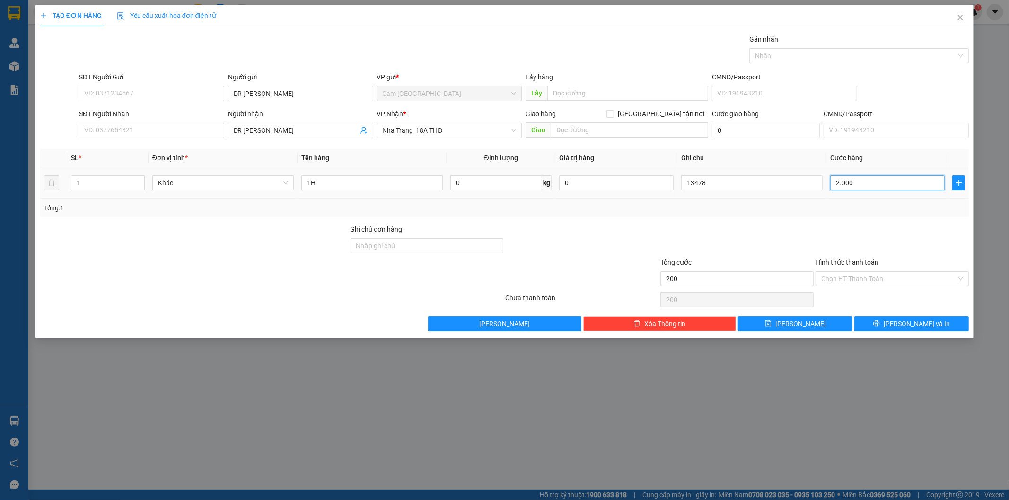
type input "2.000"
type input "20.000"
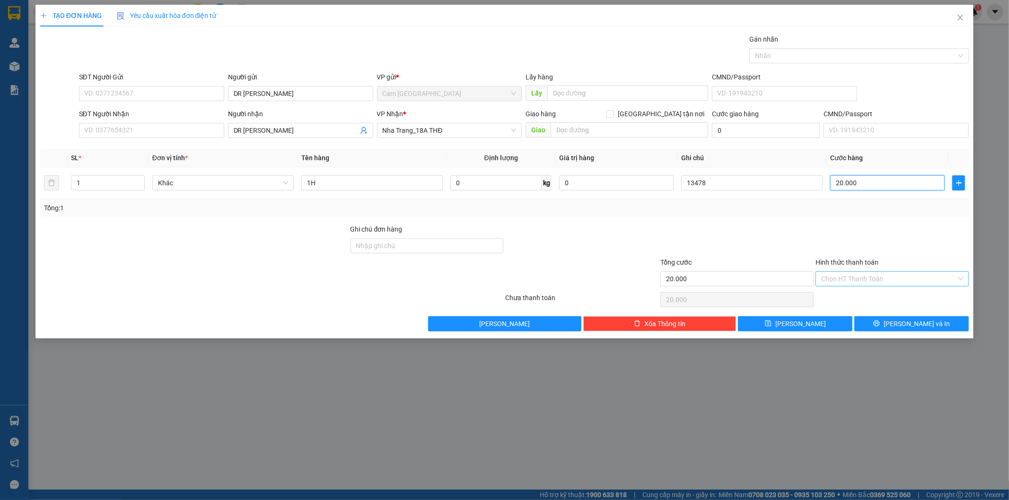
type input "20.000"
click at [853, 280] on input "Hình thức thanh toán" at bounding box center [888, 279] width 135 height 14
click at [850, 293] on div "Tại văn phòng" at bounding box center [892, 298] width 142 height 10
type input "0"
click at [842, 321] on button "[PERSON_NAME]" at bounding box center [795, 323] width 114 height 15
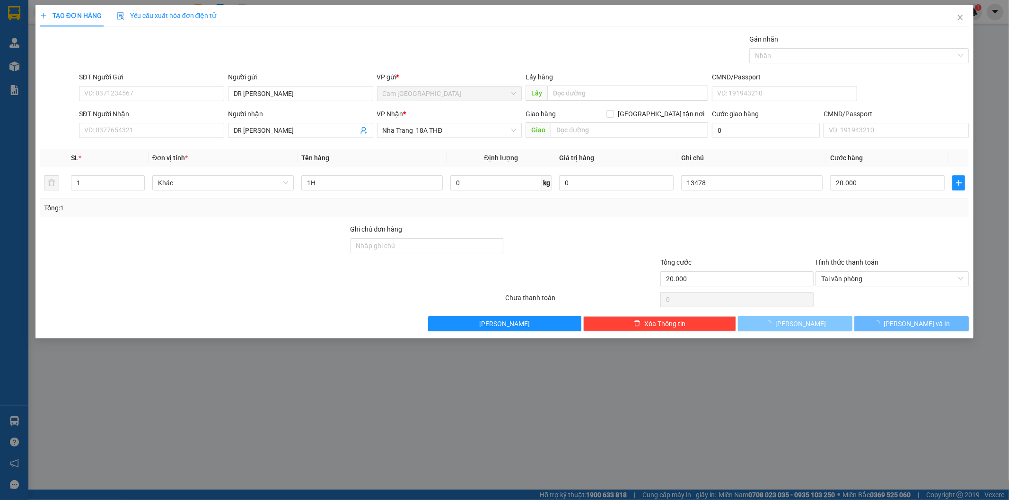
type input "0"
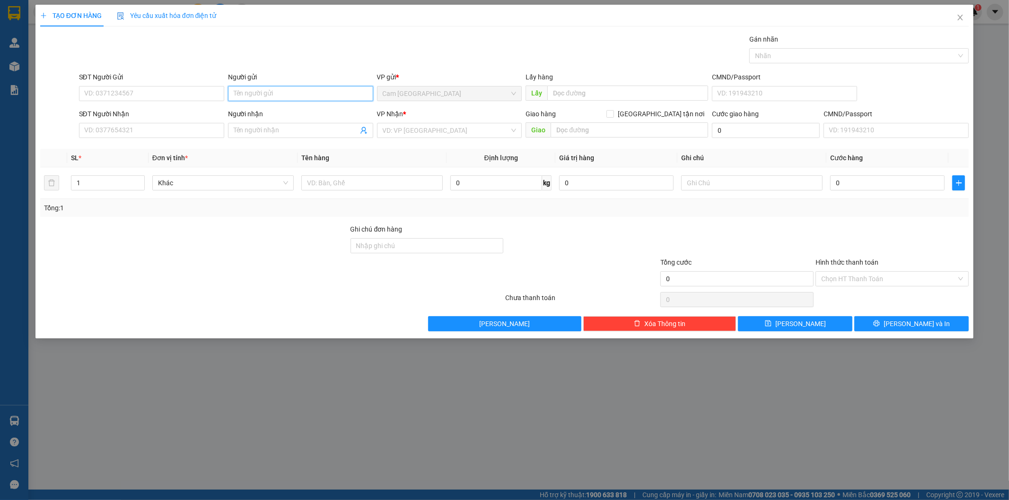
click at [262, 97] on input "Người gửi" at bounding box center [300, 93] width 145 height 15
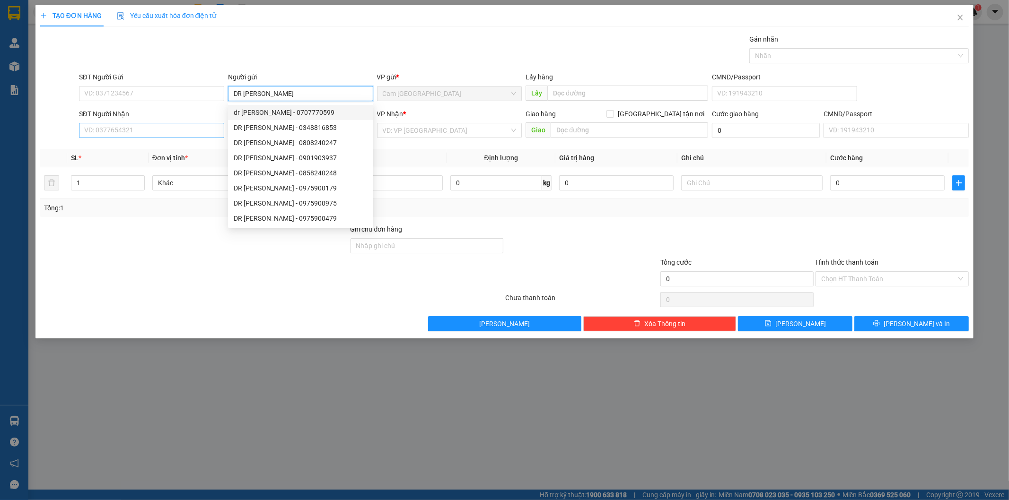
type input "DR [PERSON_NAME]"
click at [200, 129] on input "SĐT Người Nhận" at bounding box center [151, 130] width 145 height 15
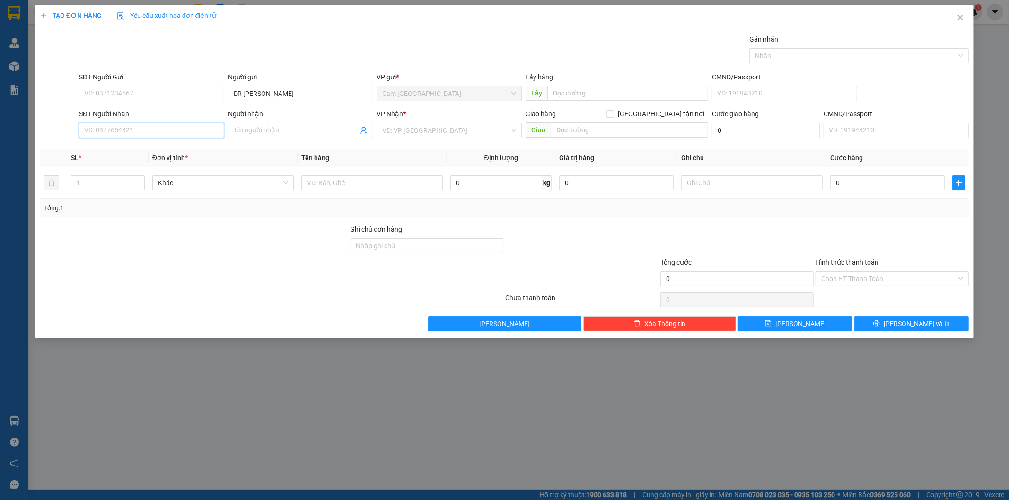
drag, startPoint x: 200, startPoint y: 129, endPoint x: 197, endPoint y: 139, distance: 10.5
click at [197, 131] on input "SĐT Người Nhận" at bounding box center [151, 130] width 145 height 15
click at [312, 131] on input "Người nhận" at bounding box center [296, 130] width 124 height 10
type input "VSMILE"
click at [441, 135] on input "search" at bounding box center [446, 130] width 127 height 14
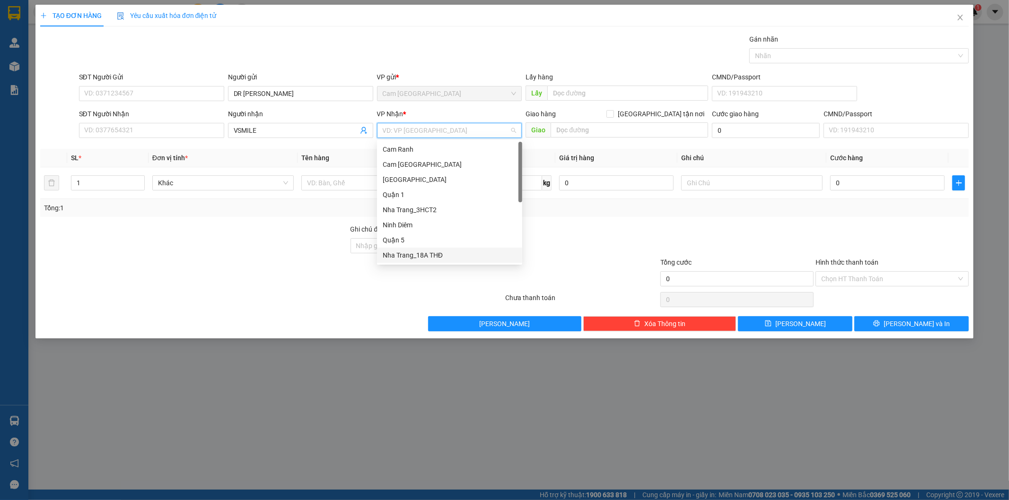
click at [438, 257] on div "Nha Trang_18A THĐ" at bounding box center [450, 255] width 134 height 10
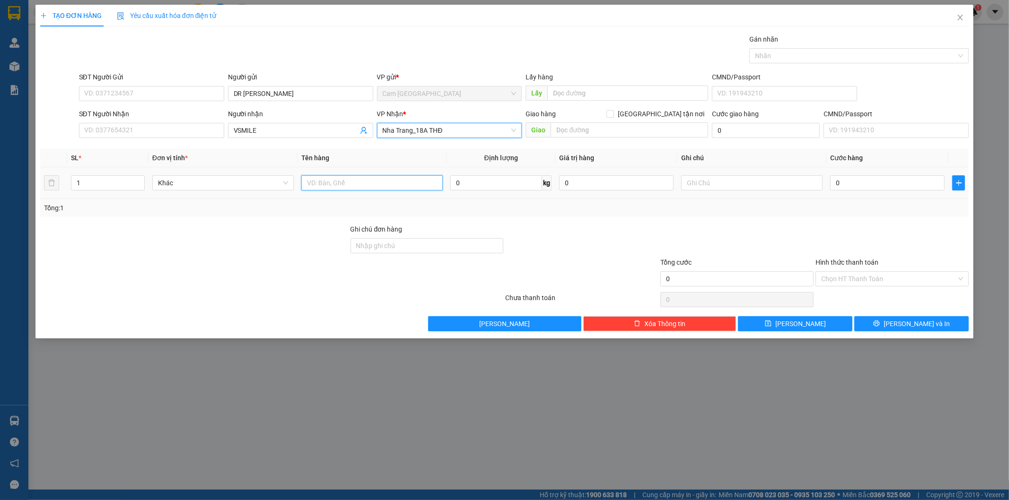
click at [339, 188] on input "text" at bounding box center [371, 182] width 141 height 15
type input "1H"
click at [698, 183] on input "text" at bounding box center [751, 182] width 141 height 15
type input "13479"
click at [870, 184] on input "0" at bounding box center [887, 182] width 114 height 15
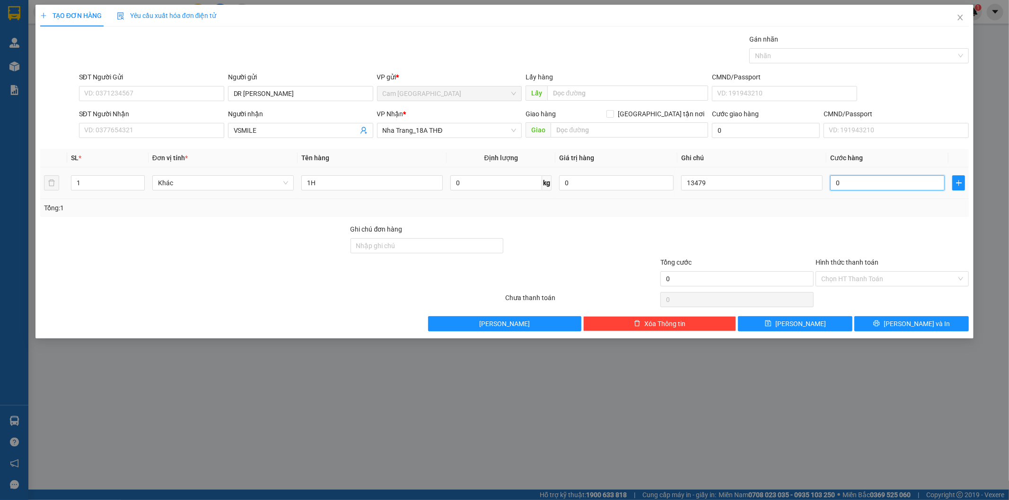
type input "2"
type input "20"
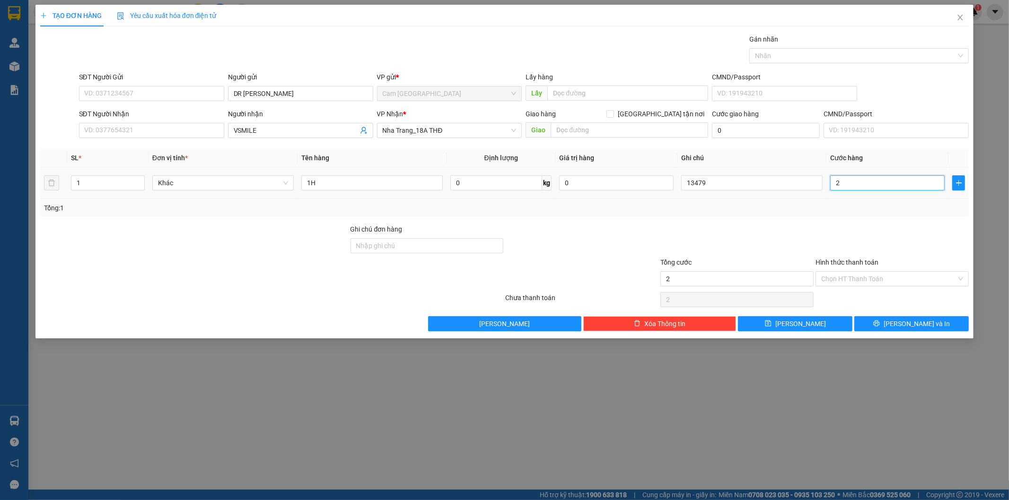
type input "20"
type input "200"
type input "2.000"
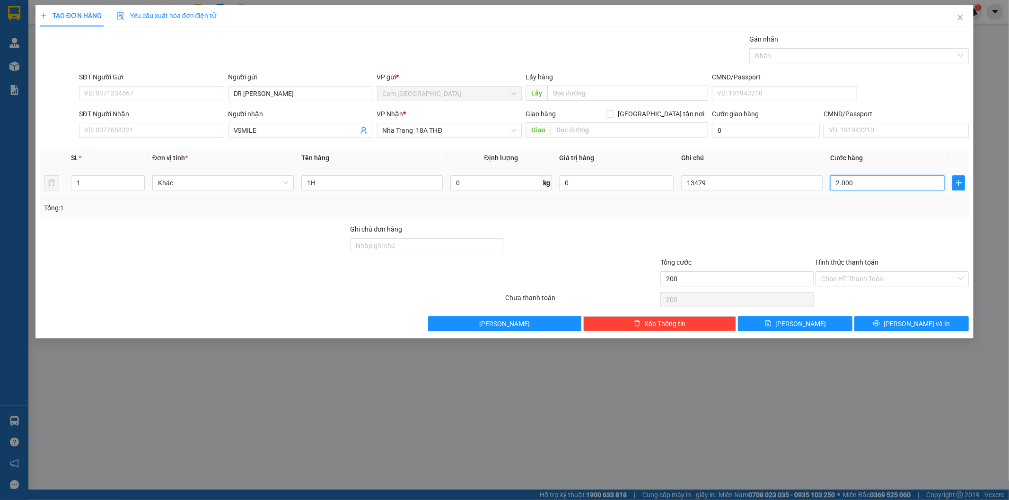
type input "2.000"
type input "20.000"
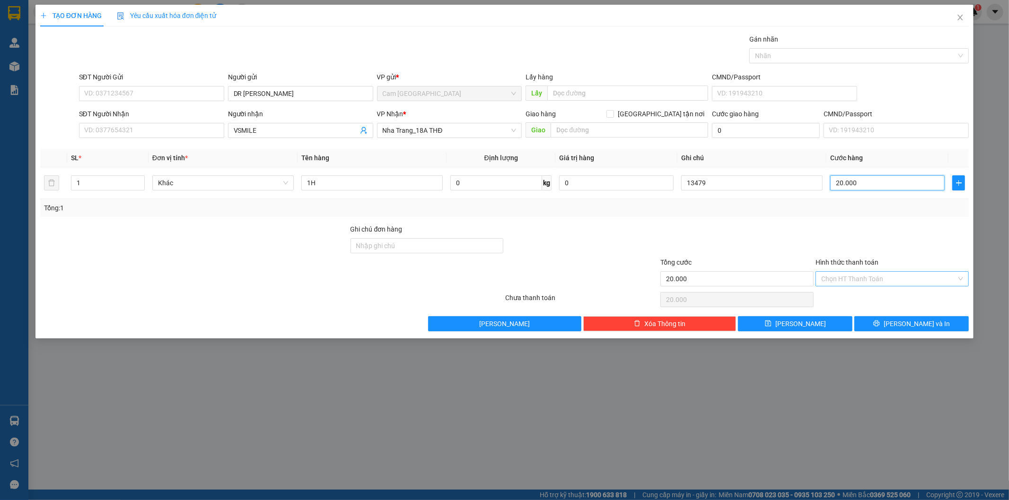
type input "20.000"
drag, startPoint x: 859, startPoint y: 276, endPoint x: 863, endPoint y: 294, distance: 17.9
click at [861, 281] on input "Hình thức thanh toán" at bounding box center [888, 279] width 135 height 14
click at [863, 295] on div "Tại văn phòng" at bounding box center [892, 298] width 142 height 10
type input "0"
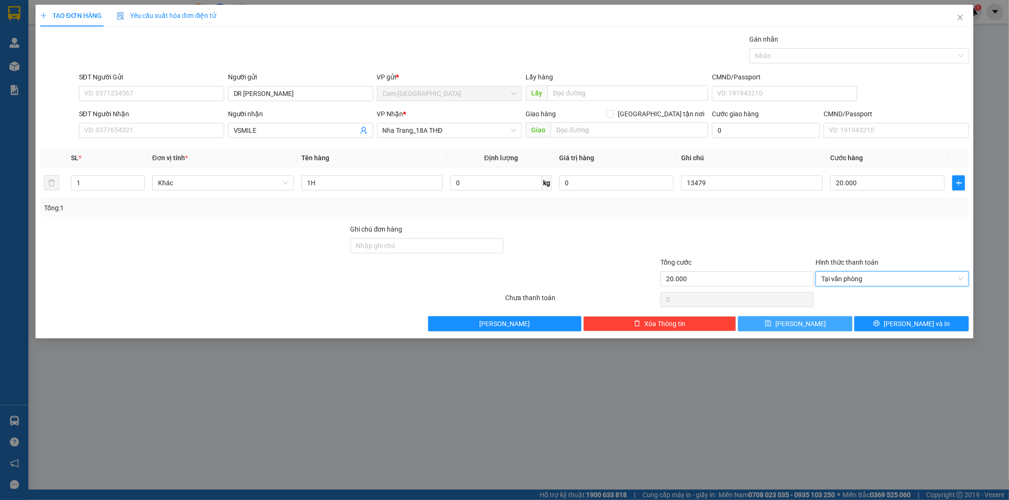
click at [833, 320] on button "[PERSON_NAME]" at bounding box center [795, 323] width 114 height 15
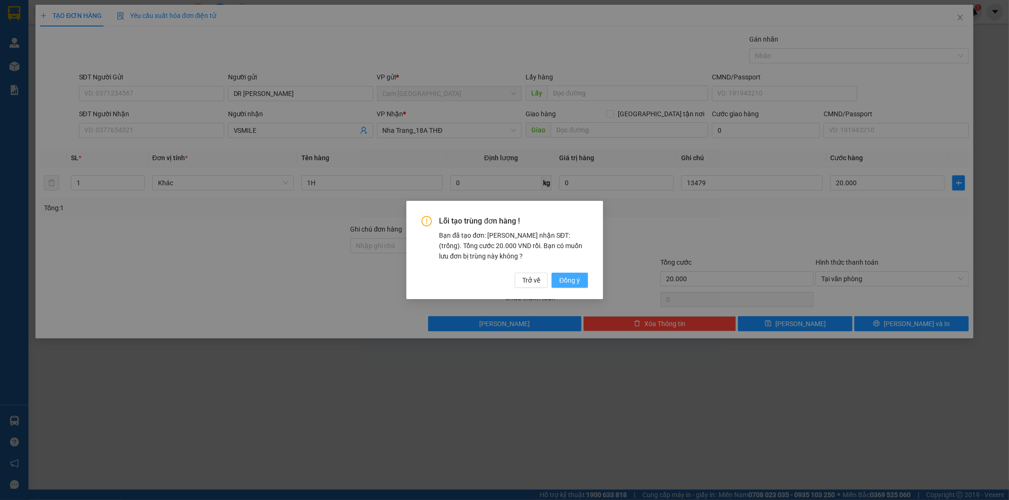
click at [578, 285] on span "Đồng ý" at bounding box center [569, 280] width 21 height 10
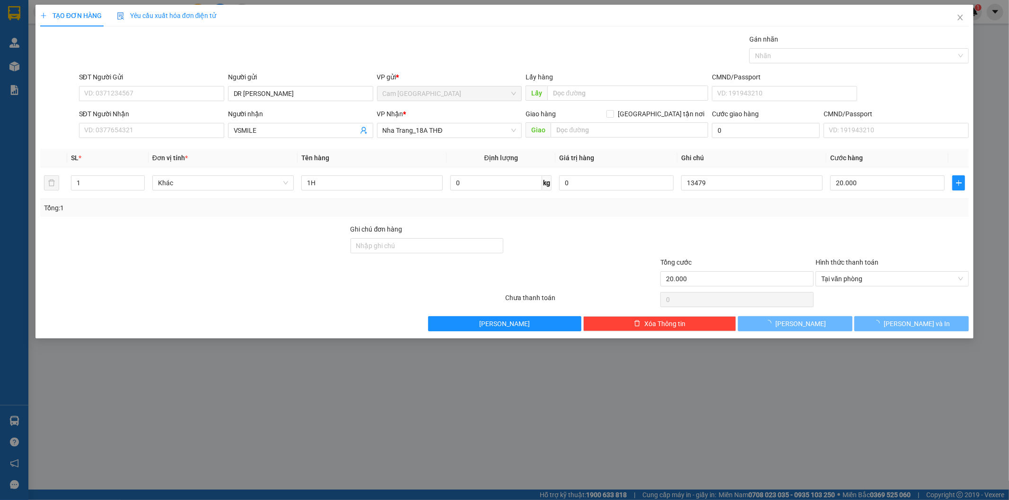
type input "0"
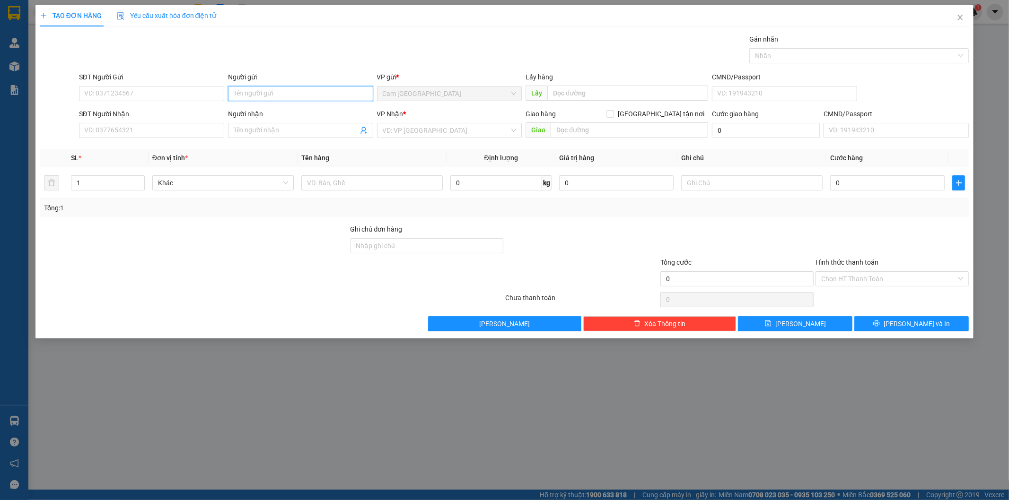
click at [305, 99] on input "Người gửi" at bounding box center [300, 93] width 145 height 15
type input "D"
type input "ĐOÀN ĐÀO"
click at [175, 131] on input "SĐT Người Nhận" at bounding box center [151, 130] width 145 height 15
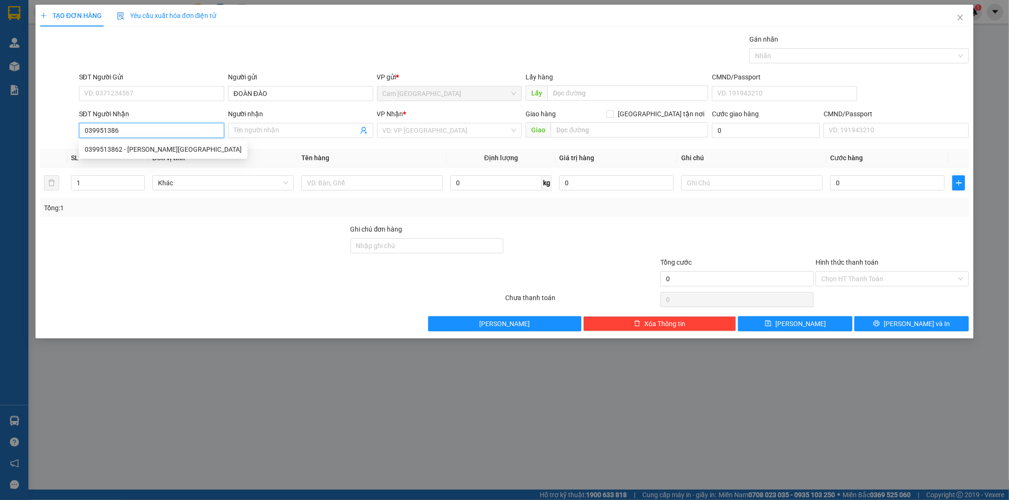
type input "0399513862"
click at [183, 148] on div "0399513862 - [PERSON_NAME][GEOGRAPHIC_DATA]" at bounding box center [163, 149] width 157 height 10
type input "GIA [GEOGRAPHIC_DATA]"
type input "0399513862"
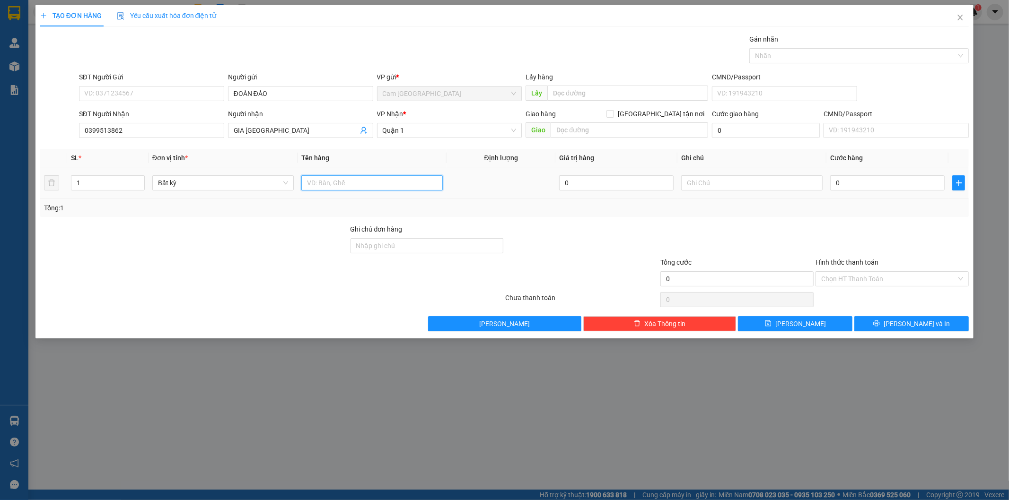
click at [348, 187] on input "text" at bounding box center [371, 182] width 141 height 15
type input "1T XỐP"
click at [710, 187] on input "text" at bounding box center [751, 182] width 141 height 15
type input "13480"
click at [861, 184] on input "0" at bounding box center [887, 182] width 114 height 15
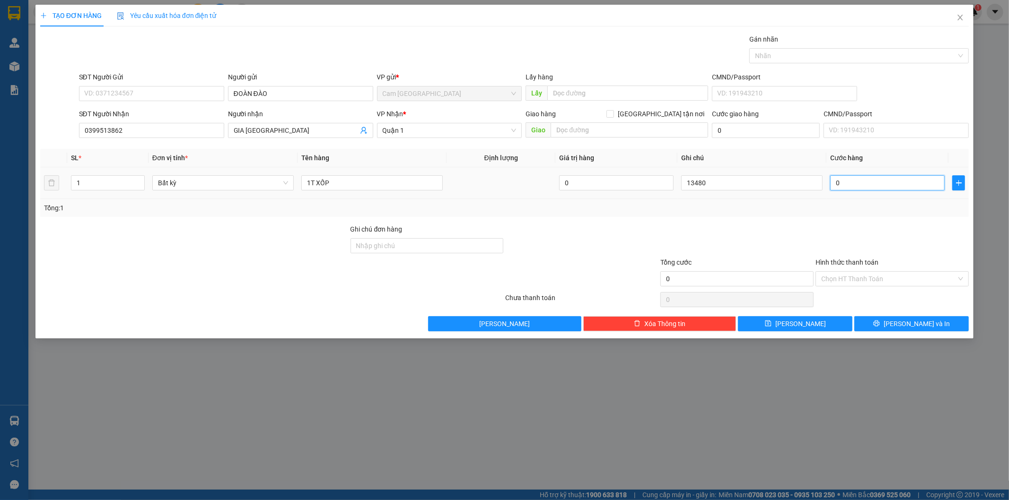
type input "3"
type input "30"
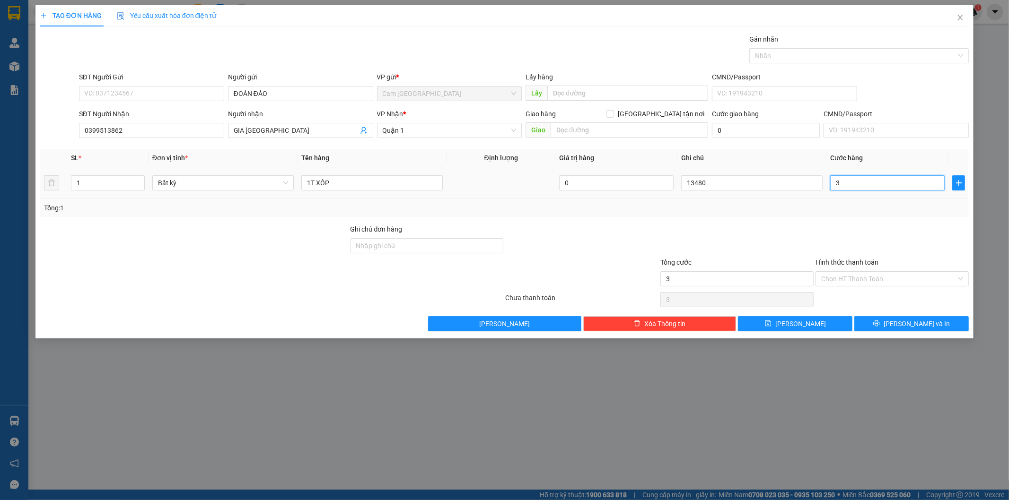
type input "30"
click at [840, 282] on input "Hình thức thanh toán" at bounding box center [888, 279] width 135 height 14
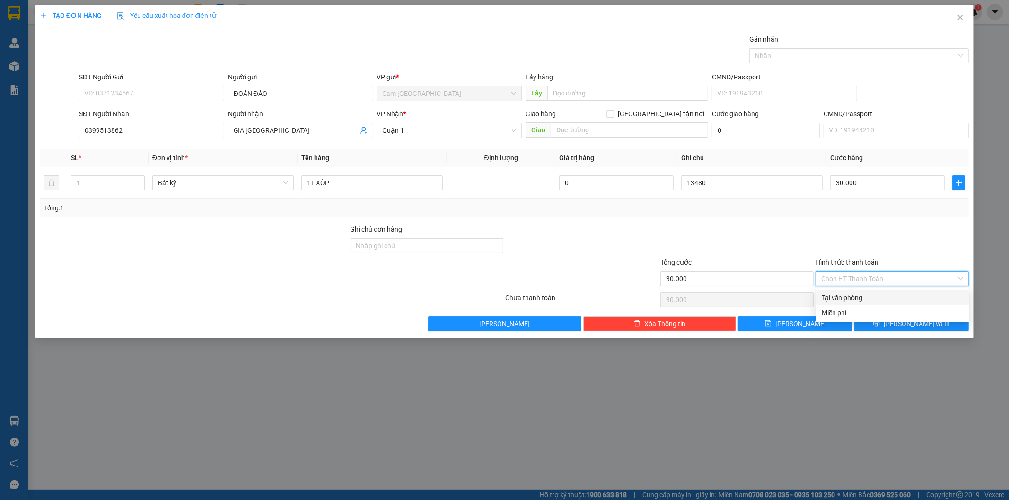
click at [844, 295] on div "Tại văn phòng" at bounding box center [892, 298] width 142 height 10
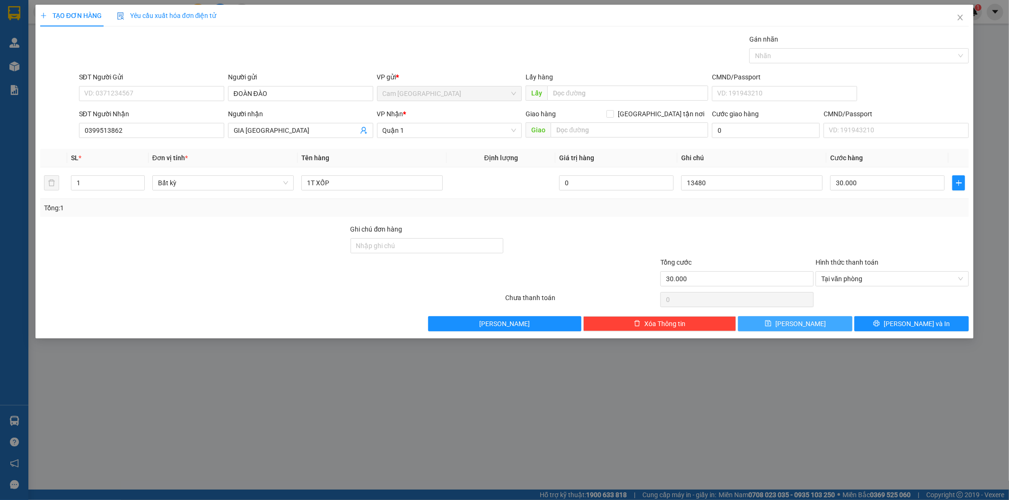
click at [833, 325] on button "[PERSON_NAME]" at bounding box center [795, 323] width 114 height 15
click at [956, 15] on icon "close" at bounding box center [960, 18] width 8 height 8
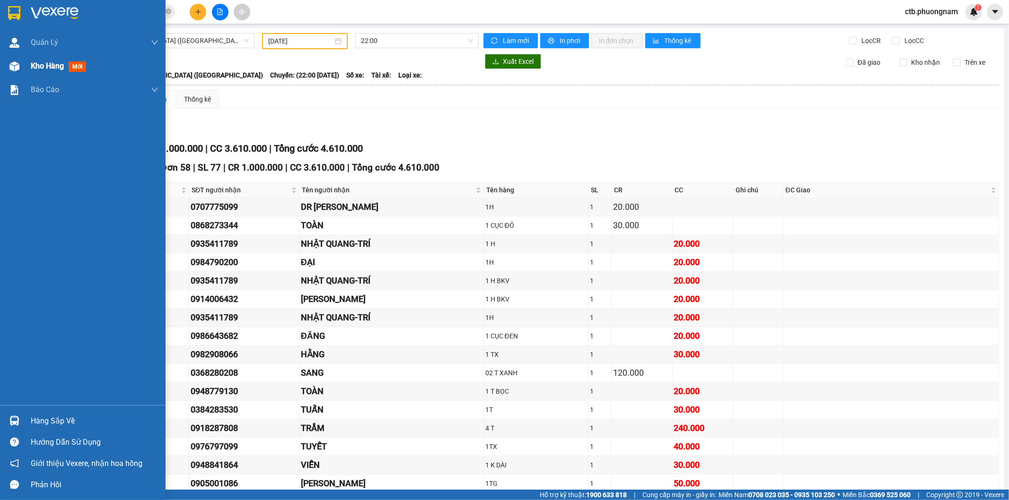
click at [22, 70] on div at bounding box center [14, 66] width 17 height 17
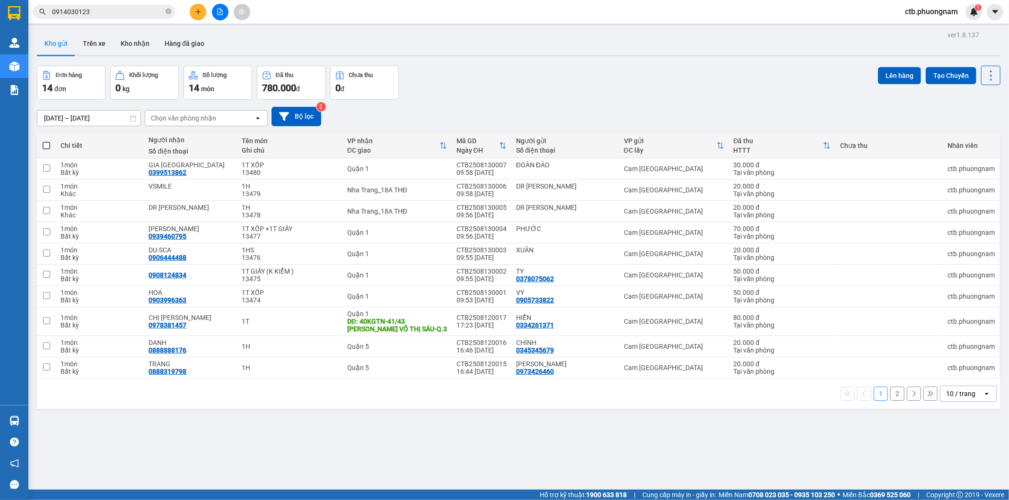
click at [892, 402] on div "1 2 10 / trang open" at bounding box center [519, 394] width 956 height 16
click at [892, 393] on button "2" at bounding box center [897, 394] width 14 height 14
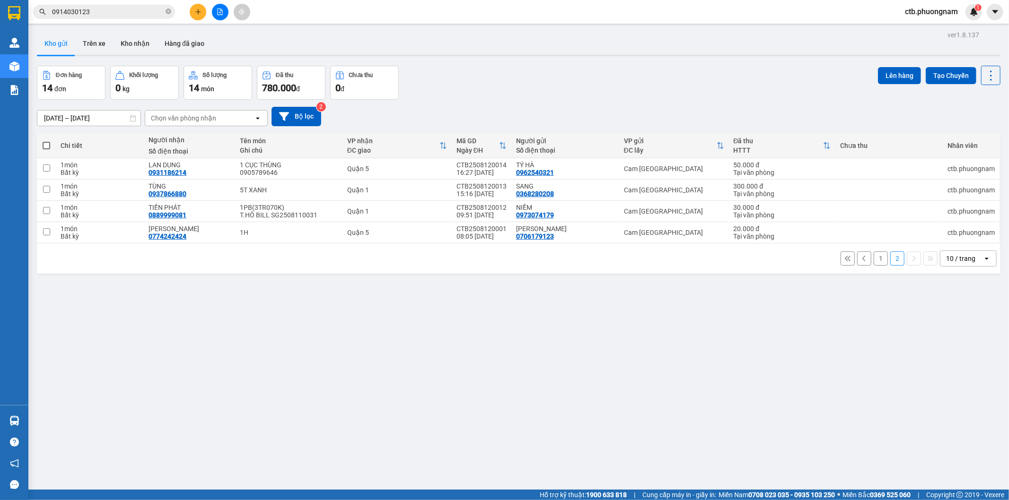
click at [43, 147] on span at bounding box center [47, 146] width 8 height 8
click at [46, 141] on input "checkbox" at bounding box center [46, 141] width 0 height 0
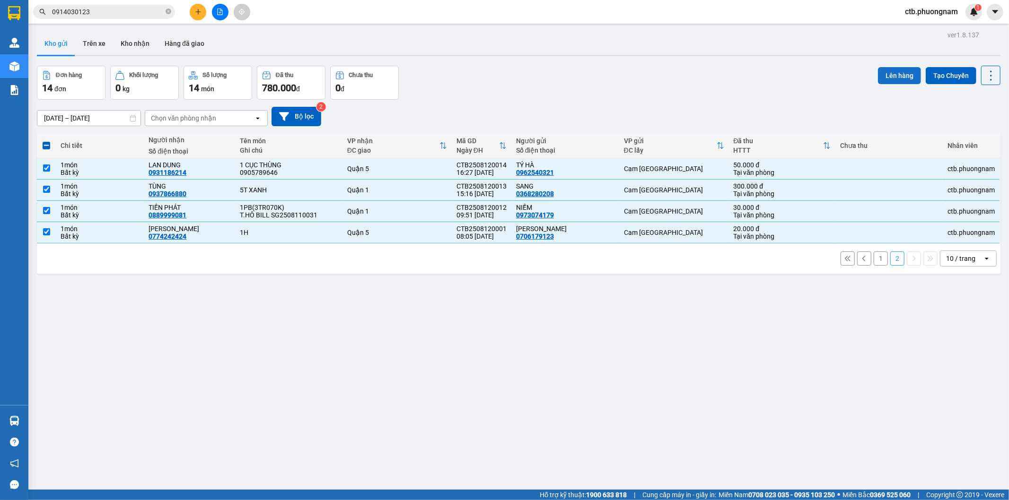
click at [891, 74] on button "Lên hàng" at bounding box center [899, 75] width 43 height 17
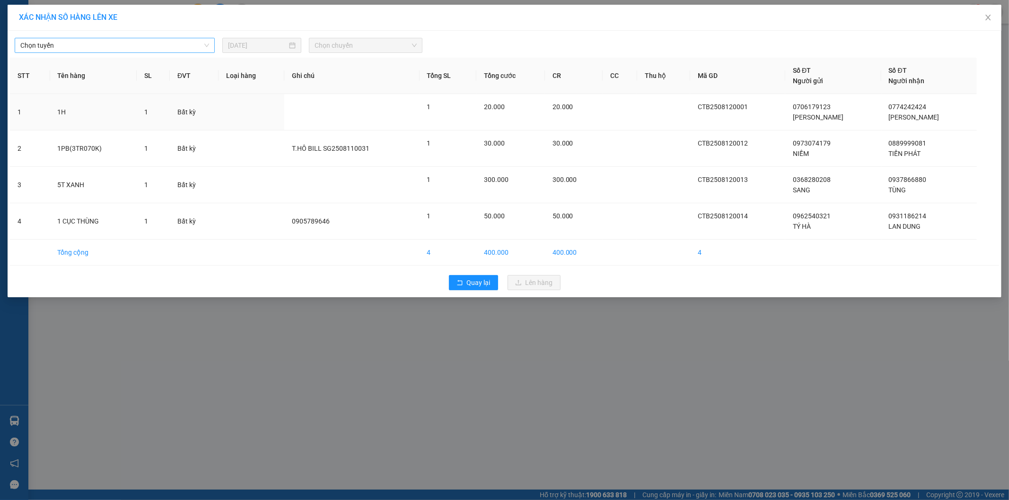
drag, startPoint x: 185, startPoint y: 40, endPoint x: 185, endPoint y: 49, distance: 9.0
click at [185, 43] on span "Chọn tuyến" at bounding box center [114, 45] width 189 height 14
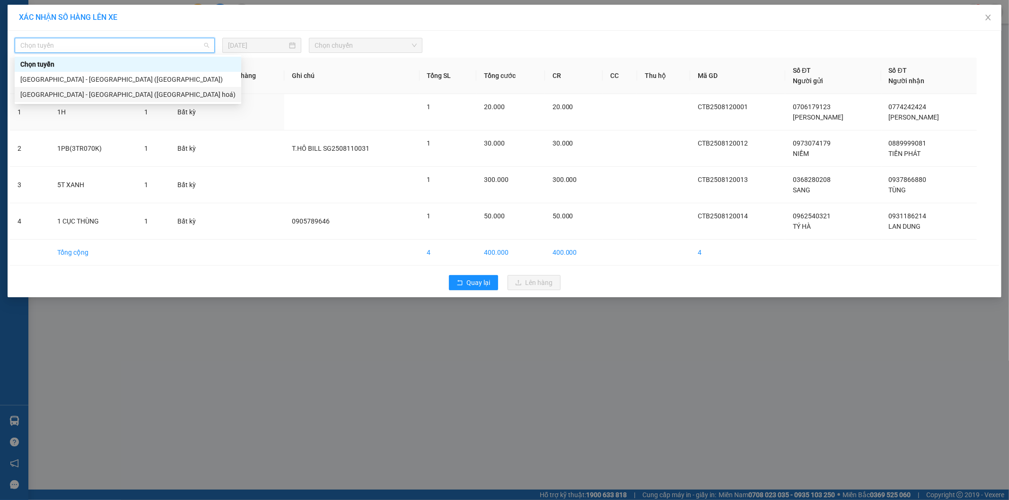
click at [154, 90] on div "[GEOGRAPHIC_DATA] - [GEOGRAPHIC_DATA] ([GEOGRAPHIC_DATA] hoá)" at bounding box center [127, 94] width 215 height 10
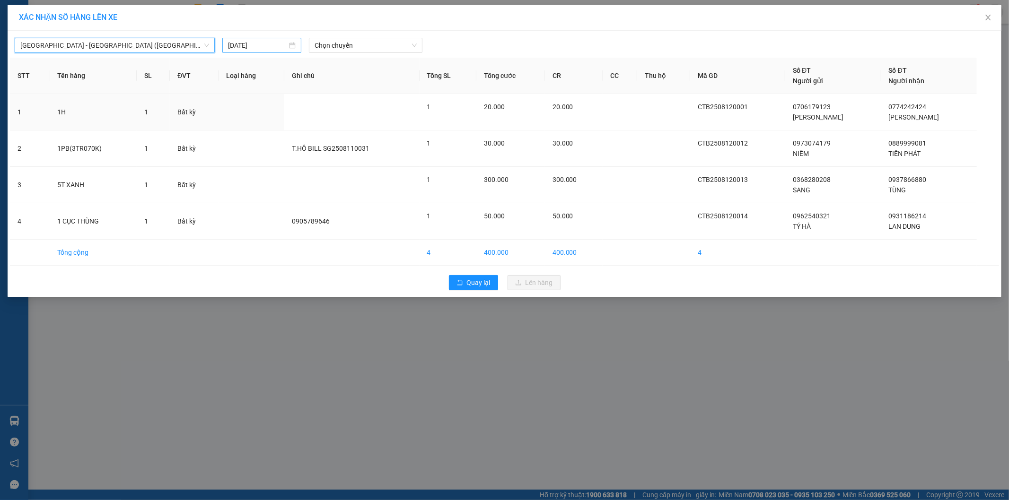
click at [252, 51] on div "[DATE]" at bounding box center [261, 45] width 79 height 15
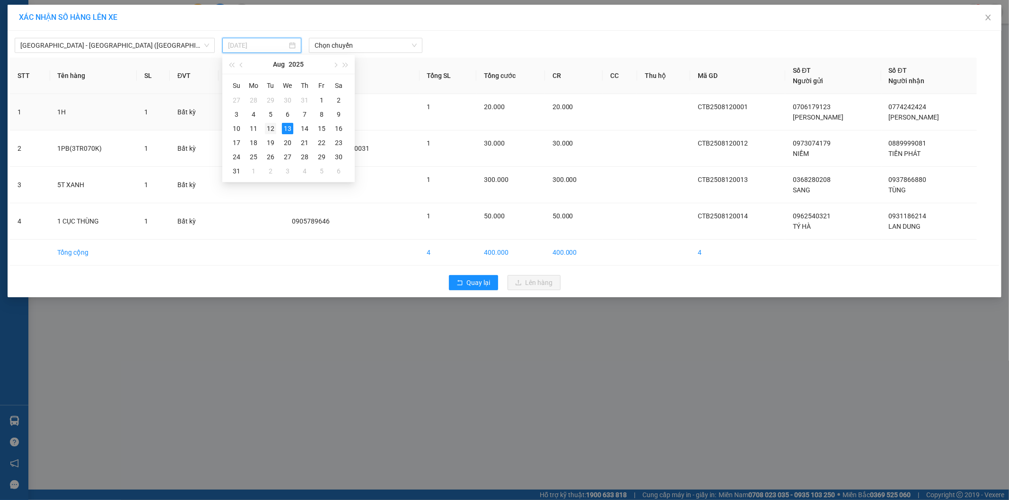
click at [271, 131] on div "12" at bounding box center [270, 128] width 11 height 11
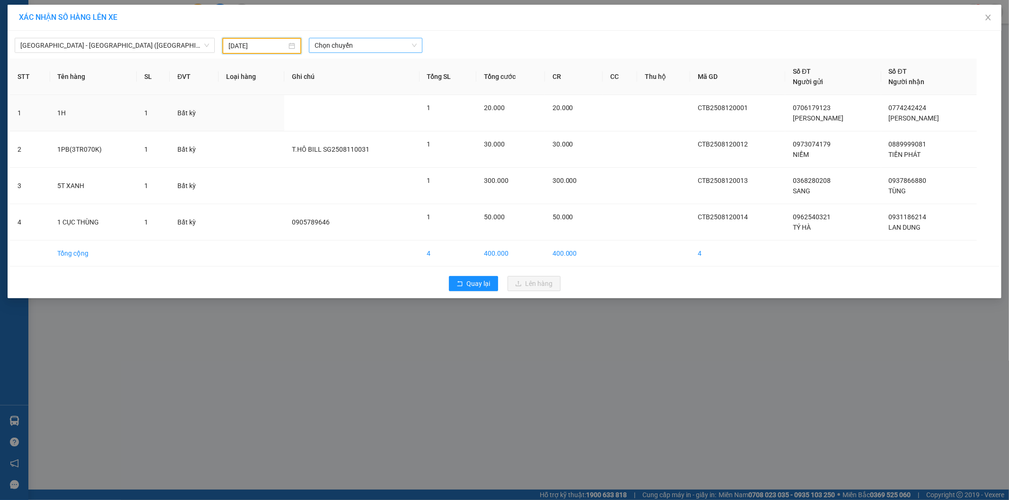
click at [370, 47] on span "Chọn chuyến" at bounding box center [365, 45] width 102 height 14
click at [344, 81] on div "22:00" at bounding box center [351, 79] width 74 height 10
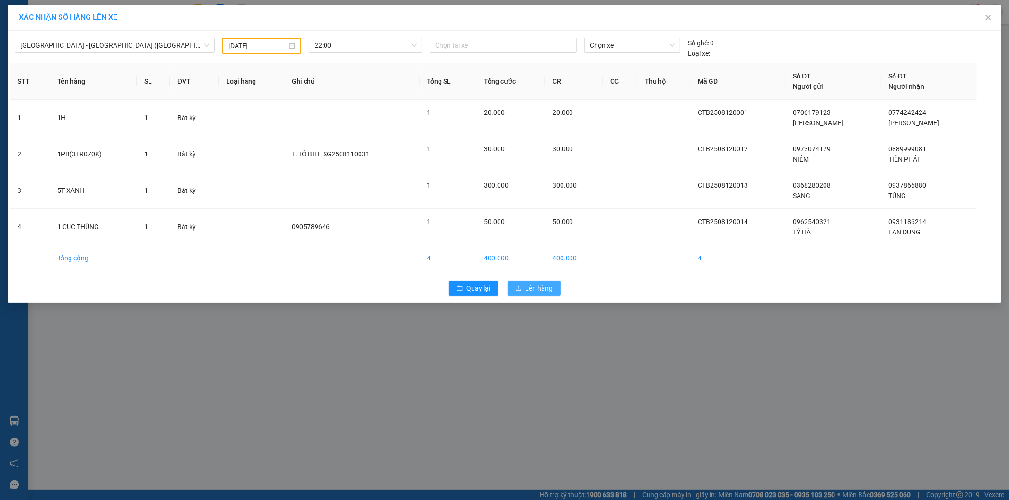
click at [525, 285] on button "Lên hàng" at bounding box center [533, 288] width 53 height 15
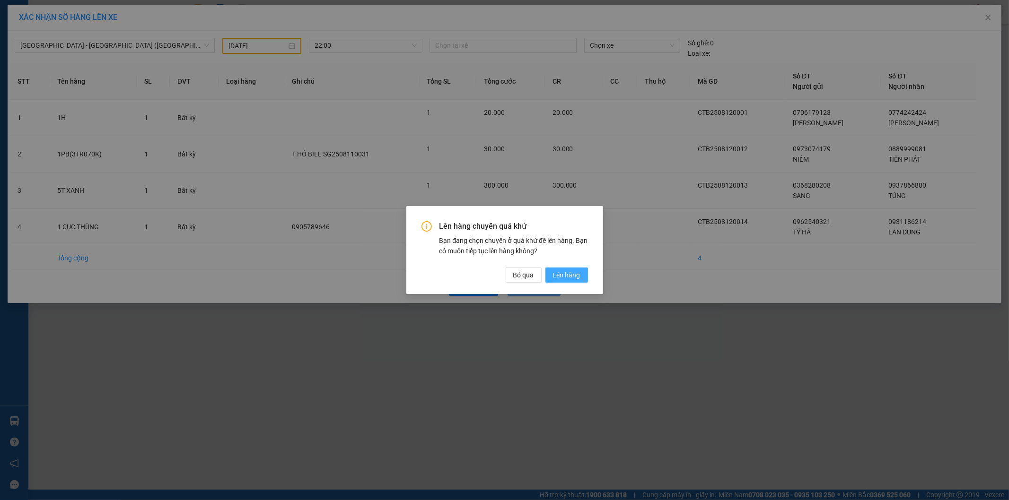
click at [558, 278] on span "Lên hàng" at bounding box center [566, 275] width 27 height 10
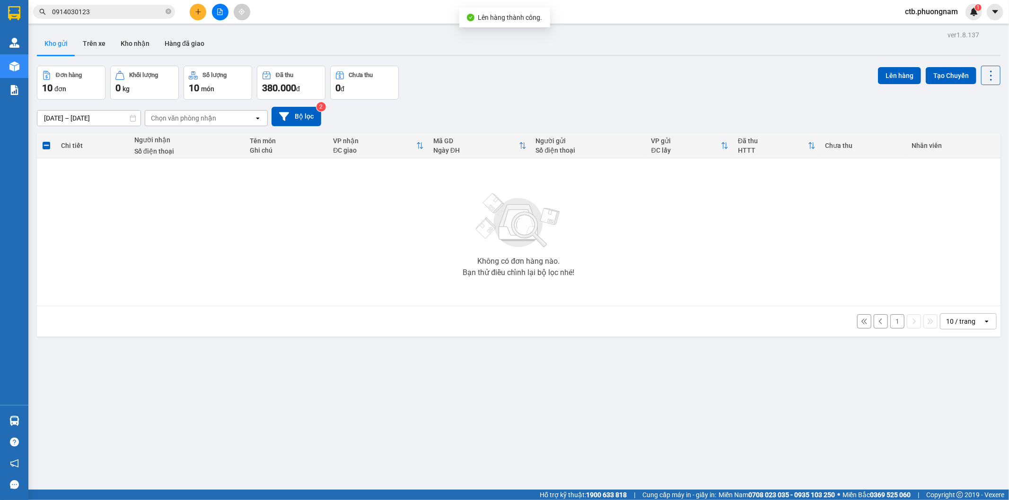
click at [890, 320] on button "1" at bounding box center [897, 321] width 14 height 14
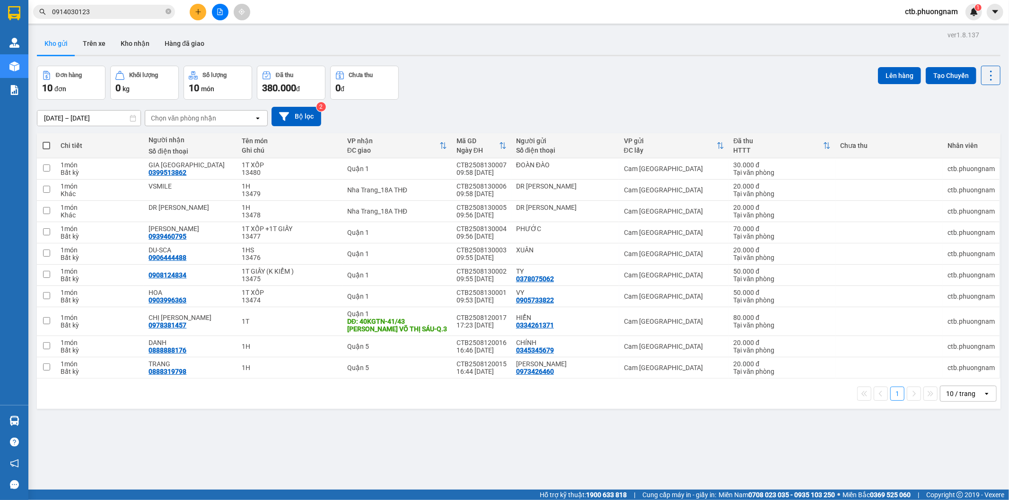
click at [49, 145] on span at bounding box center [47, 146] width 8 height 8
click at [46, 141] on input "checkbox" at bounding box center [46, 141] width 0 height 0
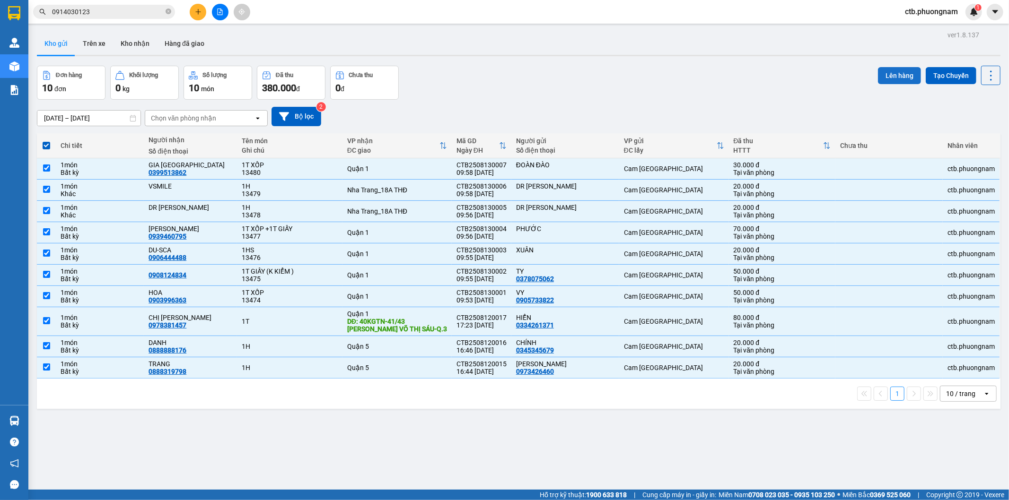
click at [892, 77] on button "Lên hàng" at bounding box center [899, 75] width 43 height 17
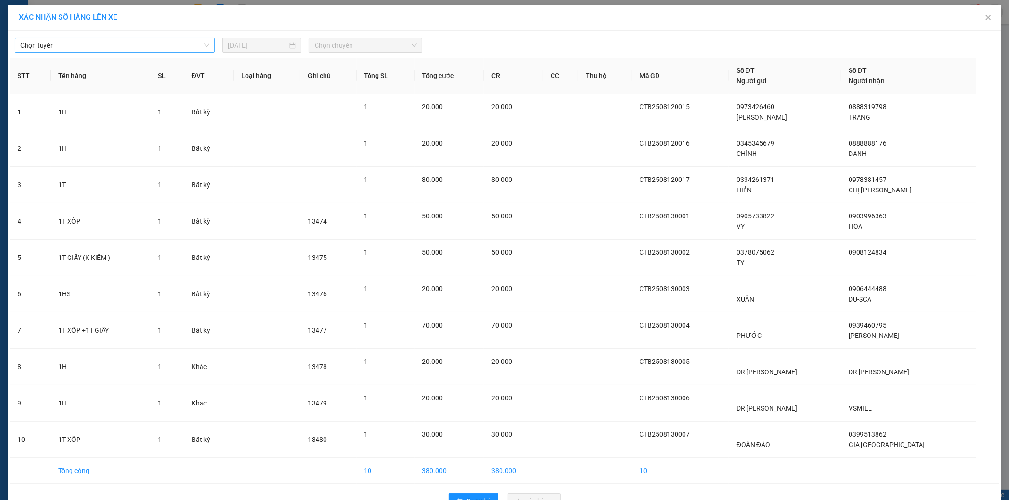
click at [180, 45] on span "Chọn tuyến" at bounding box center [114, 45] width 189 height 14
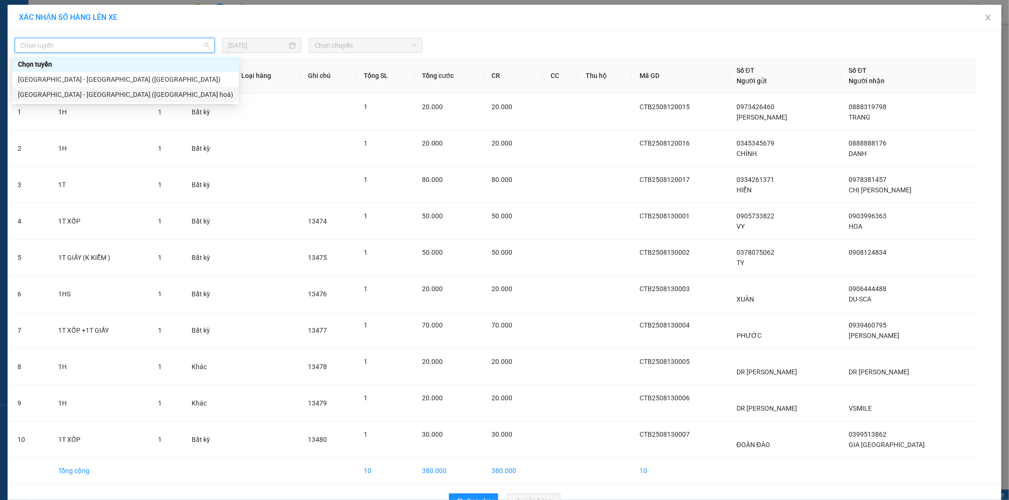
click at [150, 88] on div "[GEOGRAPHIC_DATA] - [GEOGRAPHIC_DATA] ([GEOGRAPHIC_DATA] hoá)" at bounding box center [125, 94] width 226 height 15
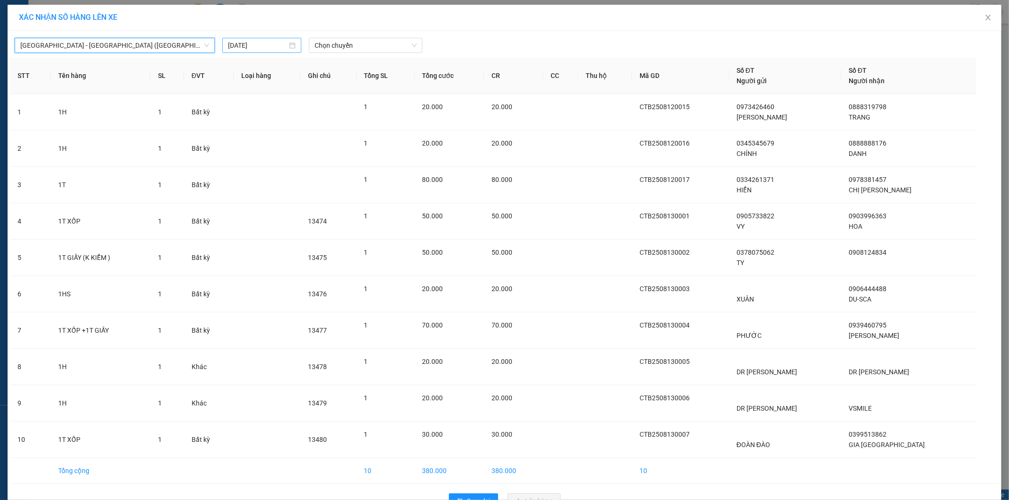
click at [289, 44] on div "[DATE]" at bounding box center [262, 45] width 68 height 10
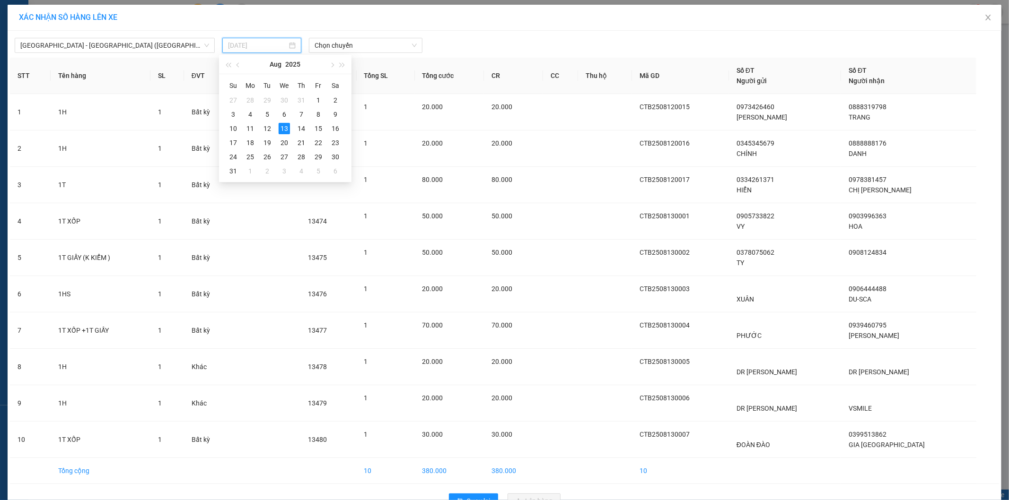
click at [276, 129] on td "13" at bounding box center [284, 129] width 17 height 14
click at [280, 54] on div "[GEOGRAPHIC_DATA] - [GEOGRAPHIC_DATA] (Hàng hoá) [DATE] Chọn chuyến STT Tên h…" at bounding box center [504, 273] width 993 height 485
drag, startPoint x: 256, startPoint y: 50, endPoint x: 261, endPoint y: 81, distance: 31.1
click at [257, 55] on body "Kết quả tìm kiếm ( 2 ) Bộ lọc Mã ĐH Trạng thái Món hàng Tổng cước Chưa cước Nhã…" at bounding box center [504, 250] width 1009 height 500
click at [266, 133] on div "12" at bounding box center [266, 128] width 11 height 11
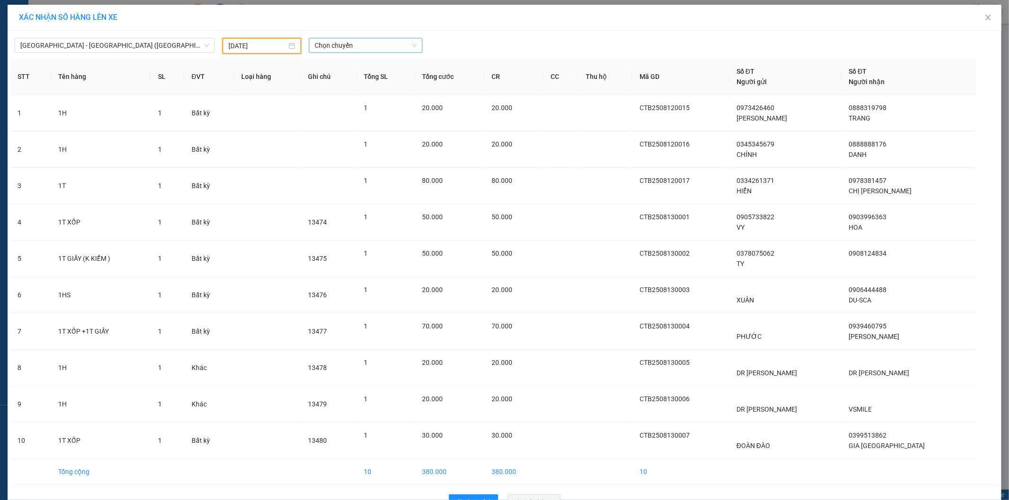
click at [345, 49] on span "Chọn chuyến" at bounding box center [365, 45] width 102 height 14
click at [330, 78] on div "22:00" at bounding box center [348, 79] width 74 height 10
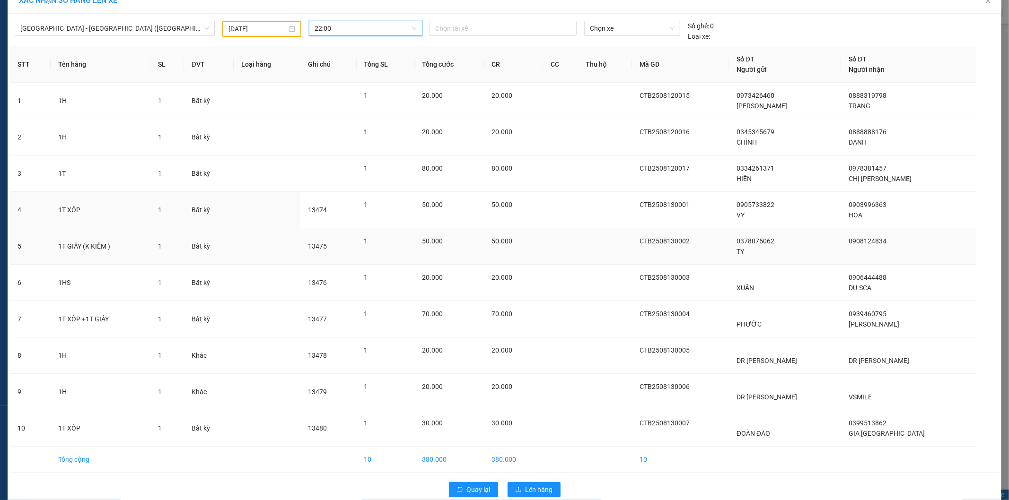
scroll to position [32, 0]
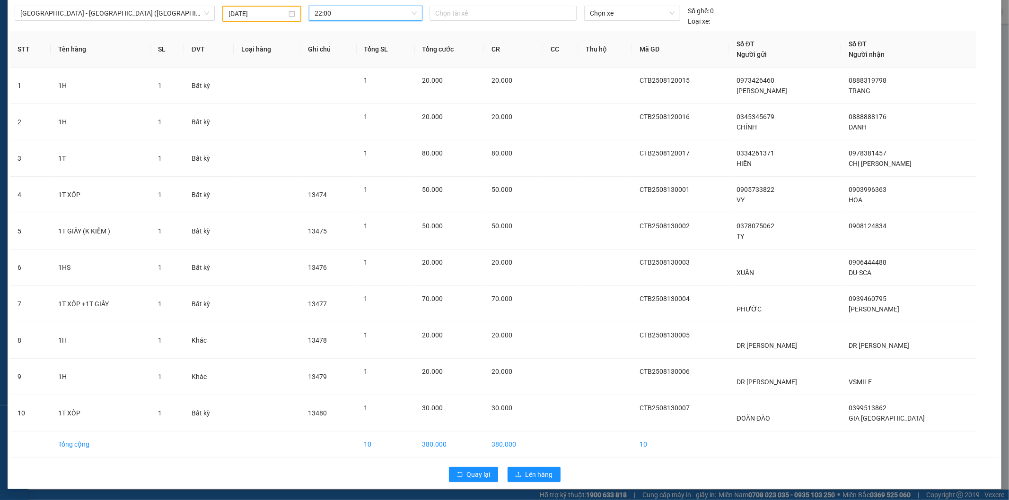
click at [539, 483] on div "Quay lại Lên hàng" at bounding box center [504, 474] width 989 height 25
click at [537, 469] on button "Lên hàng" at bounding box center [533, 474] width 53 height 15
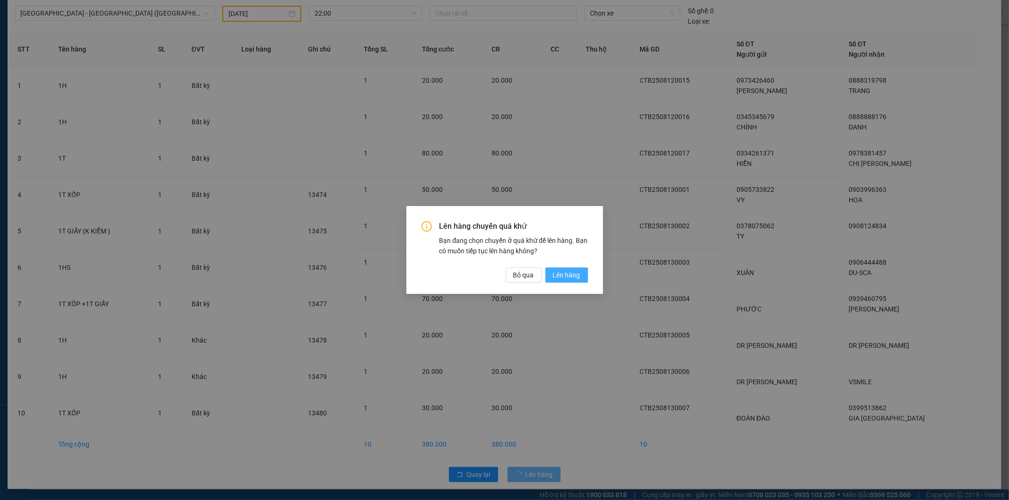
click at [569, 270] on span "Lên hàng" at bounding box center [566, 275] width 27 height 10
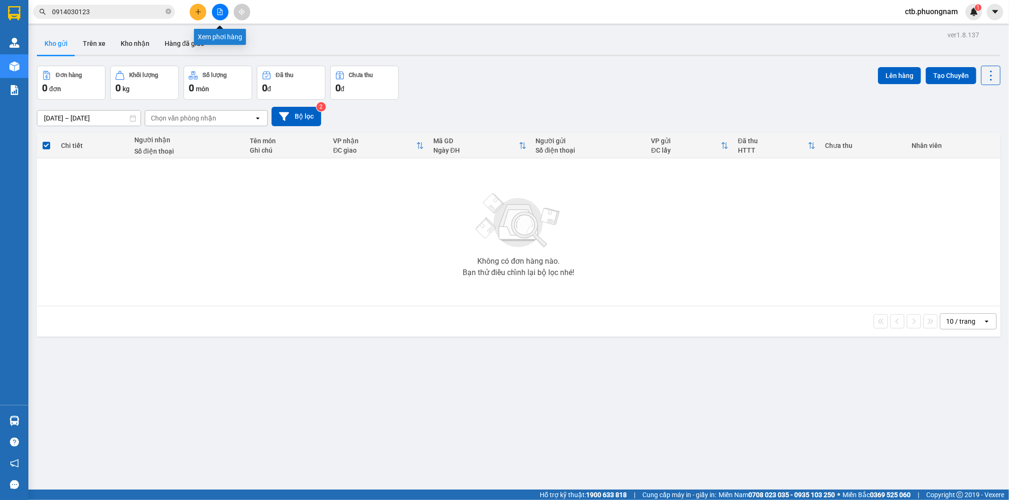
click at [217, 13] on icon "file-add" at bounding box center [220, 12] width 7 height 7
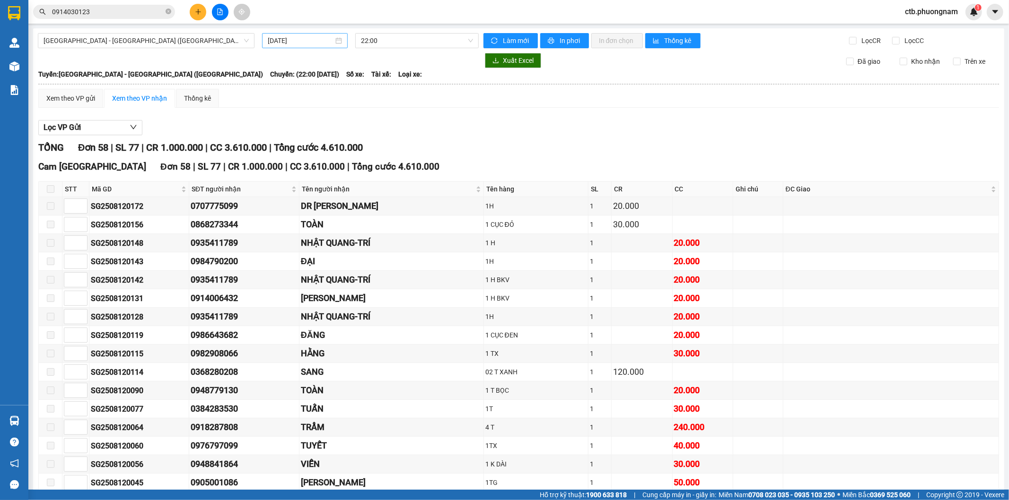
click at [336, 43] on div "[DATE]" at bounding box center [305, 40] width 74 height 10
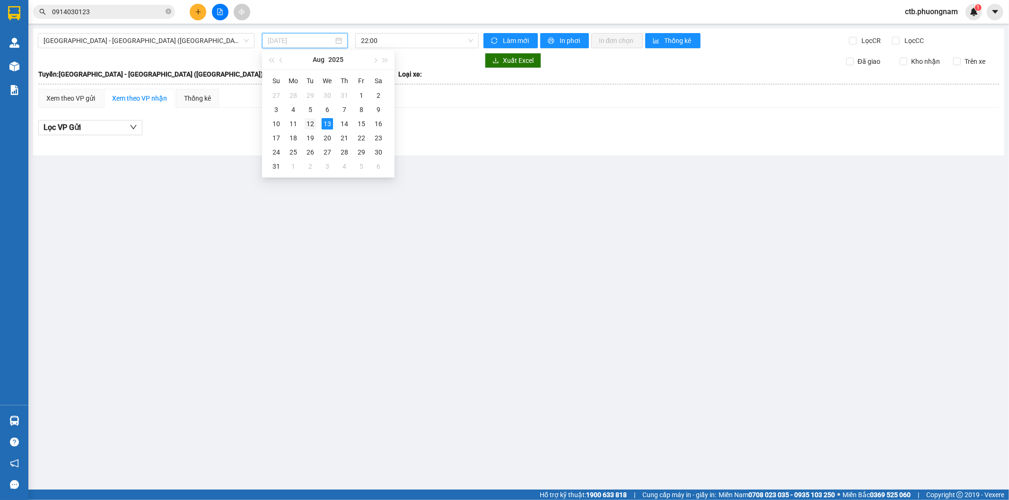
click at [302, 125] on td "12" at bounding box center [310, 124] width 17 height 14
